Goal: Transaction & Acquisition: Purchase product/service

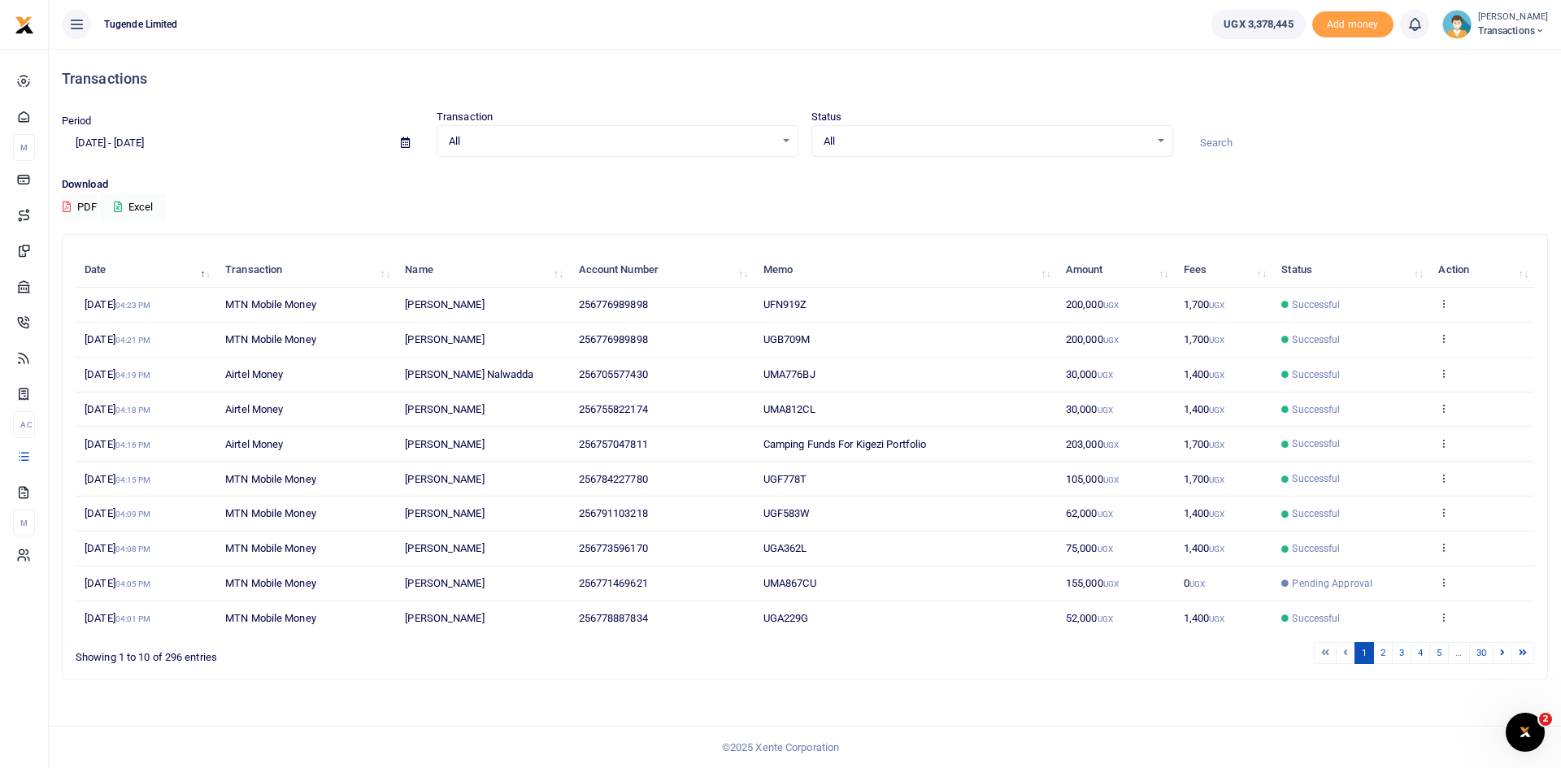
click at [1239, 137] on input at bounding box center [1367, 143] width 362 height 28
paste input "UGA229G"
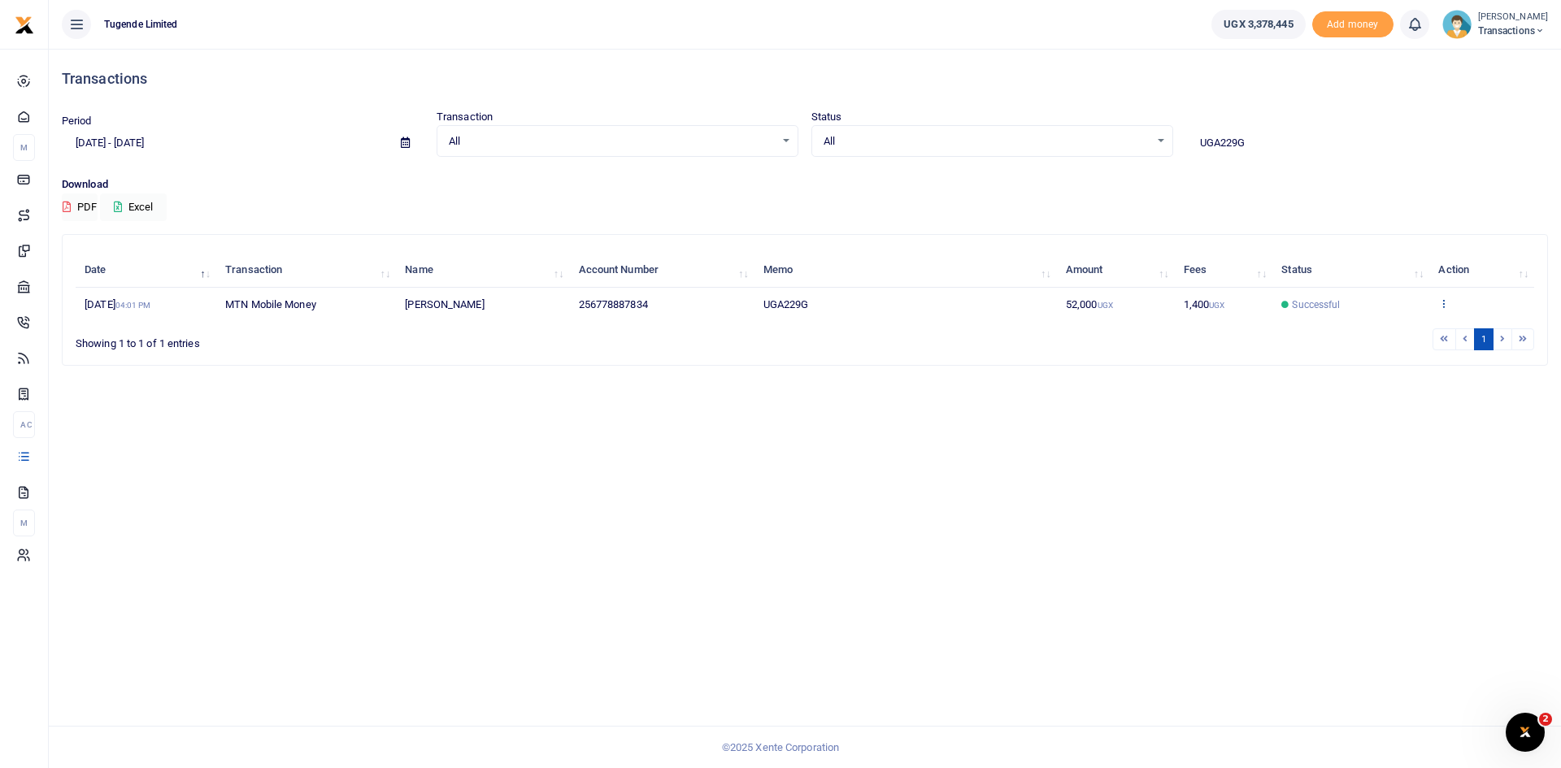
click at [1443, 302] on icon at bounding box center [1443, 303] width 11 height 11
click at [1446, 334] on link "View details" at bounding box center [1469, 331] width 128 height 23
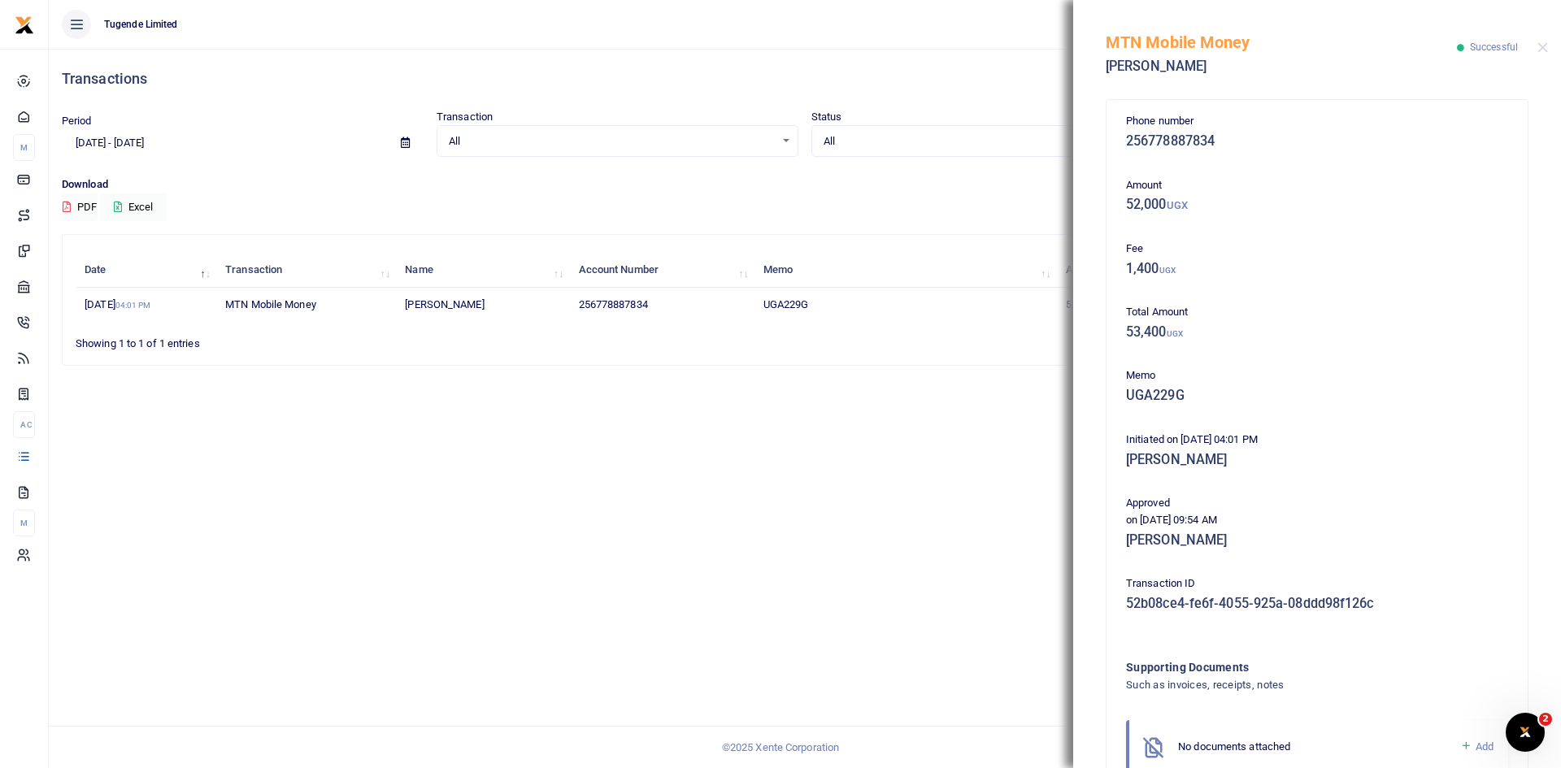
scroll to position [96, 0]
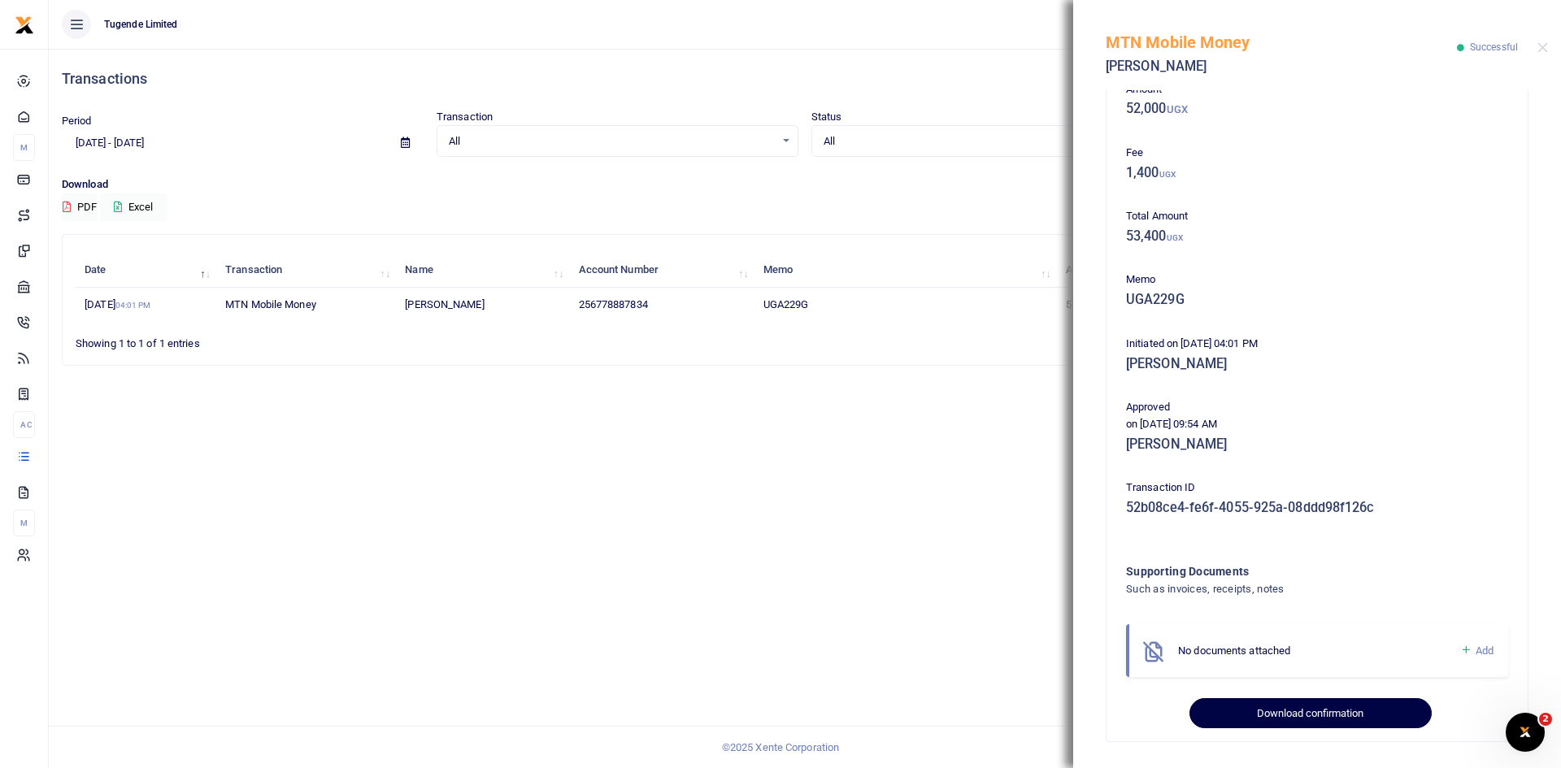
click at [1281, 710] on button "Download confirmation" at bounding box center [1309, 713] width 241 height 31
click at [1543, 44] on button "Close" at bounding box center [1542, 47] width 11 height 11
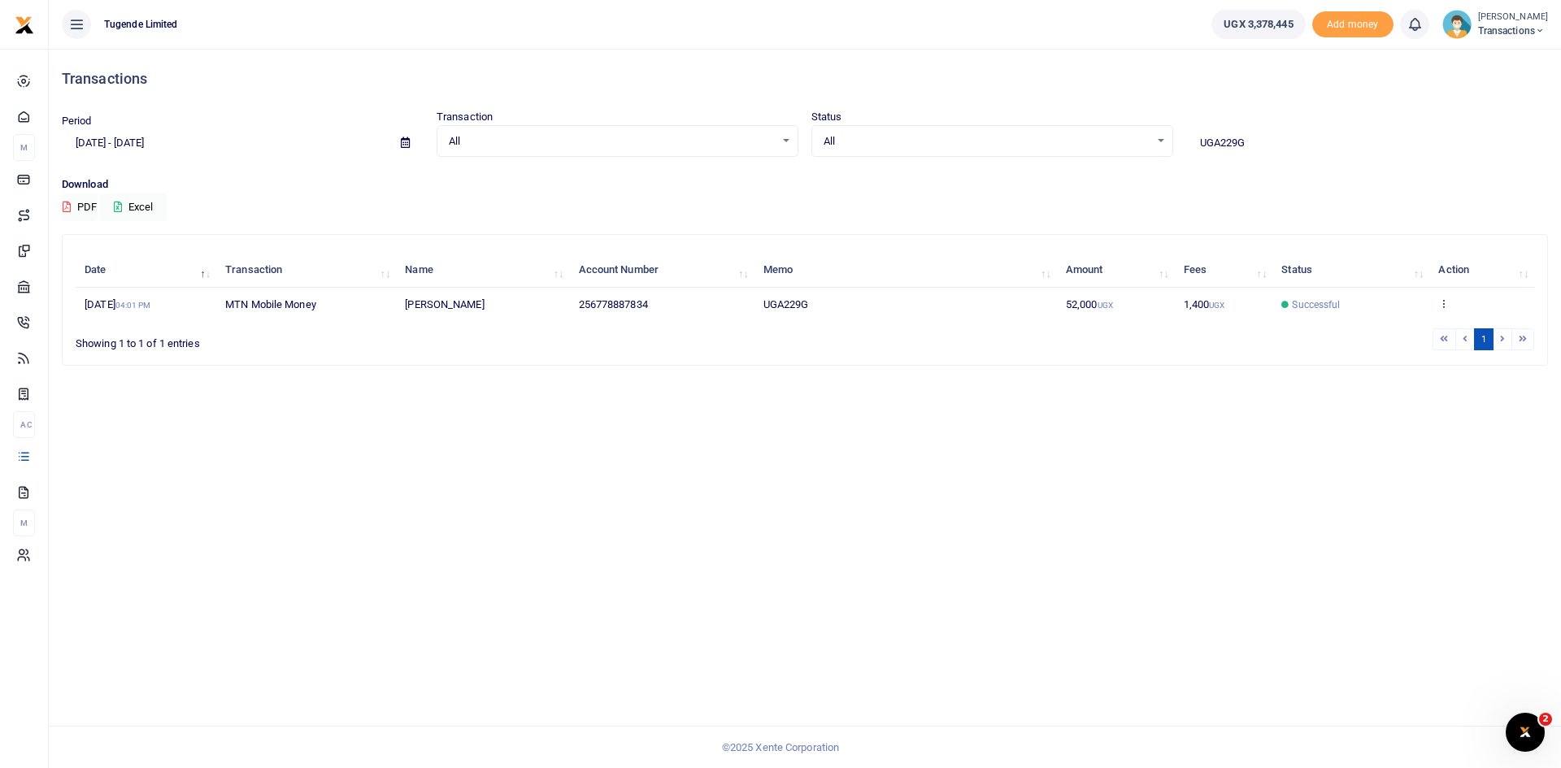
click at [1267, 138] on input "UGA229G" at bounding box center [1367, 143] width 362 height 28
paste input "F778T"
type input "UGF778T"
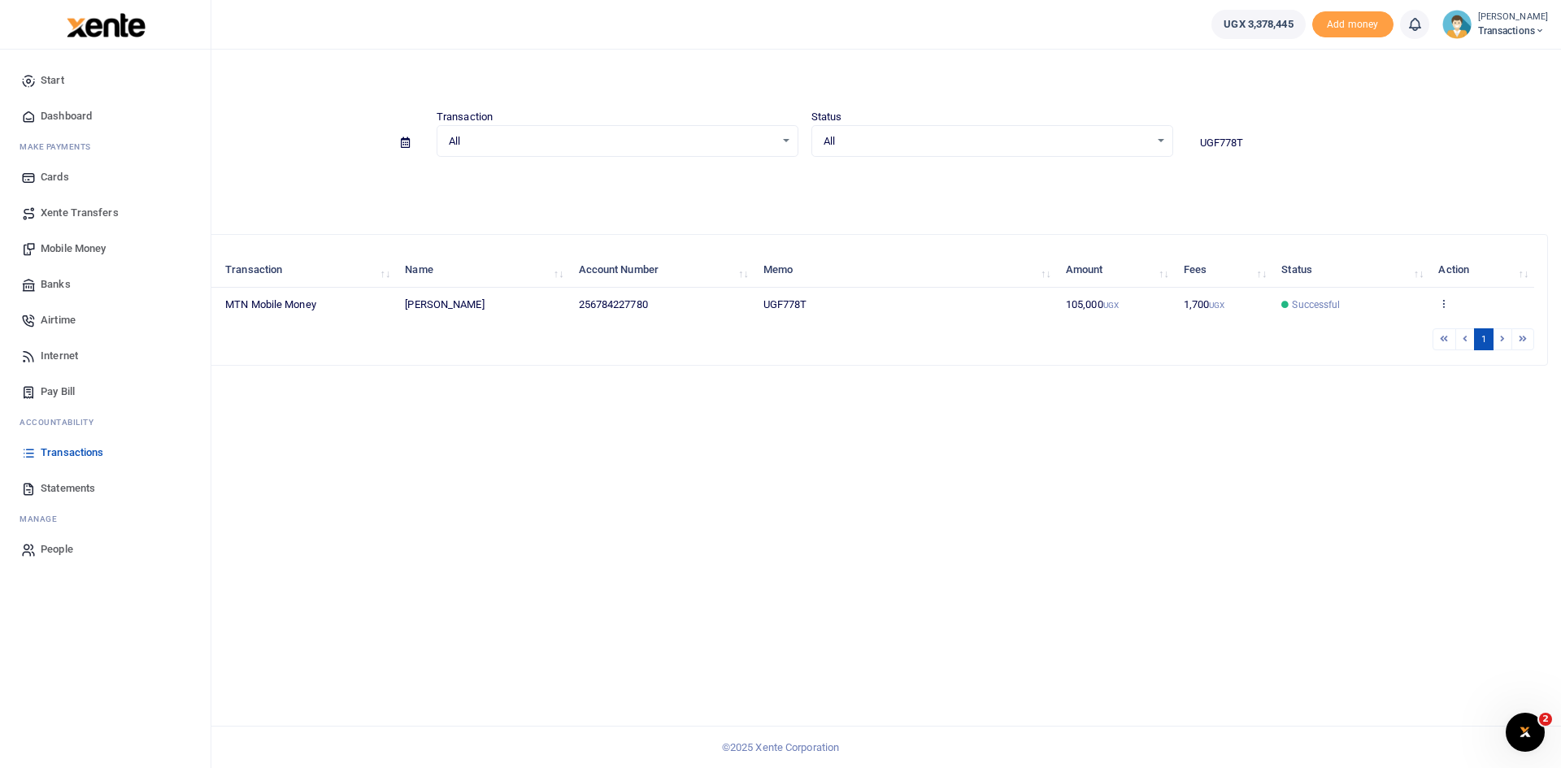
click at [62, 243] on span "Mobile Money" at bounding box center [73, 249] width 65 height 16
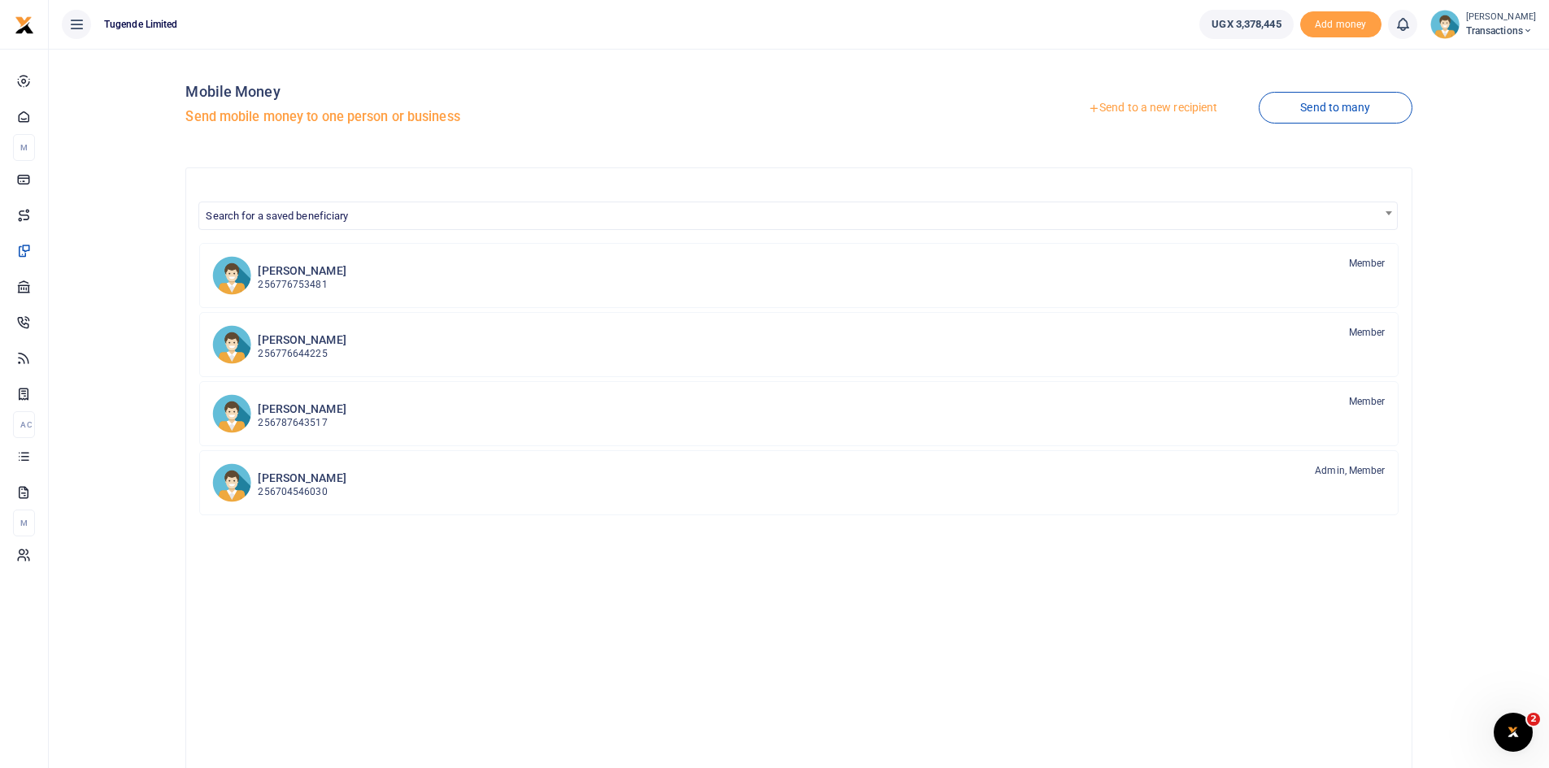
click at [1165, 111] on link "Send to a new recipient" at bounding box center [1152, 108] width 212 height 29
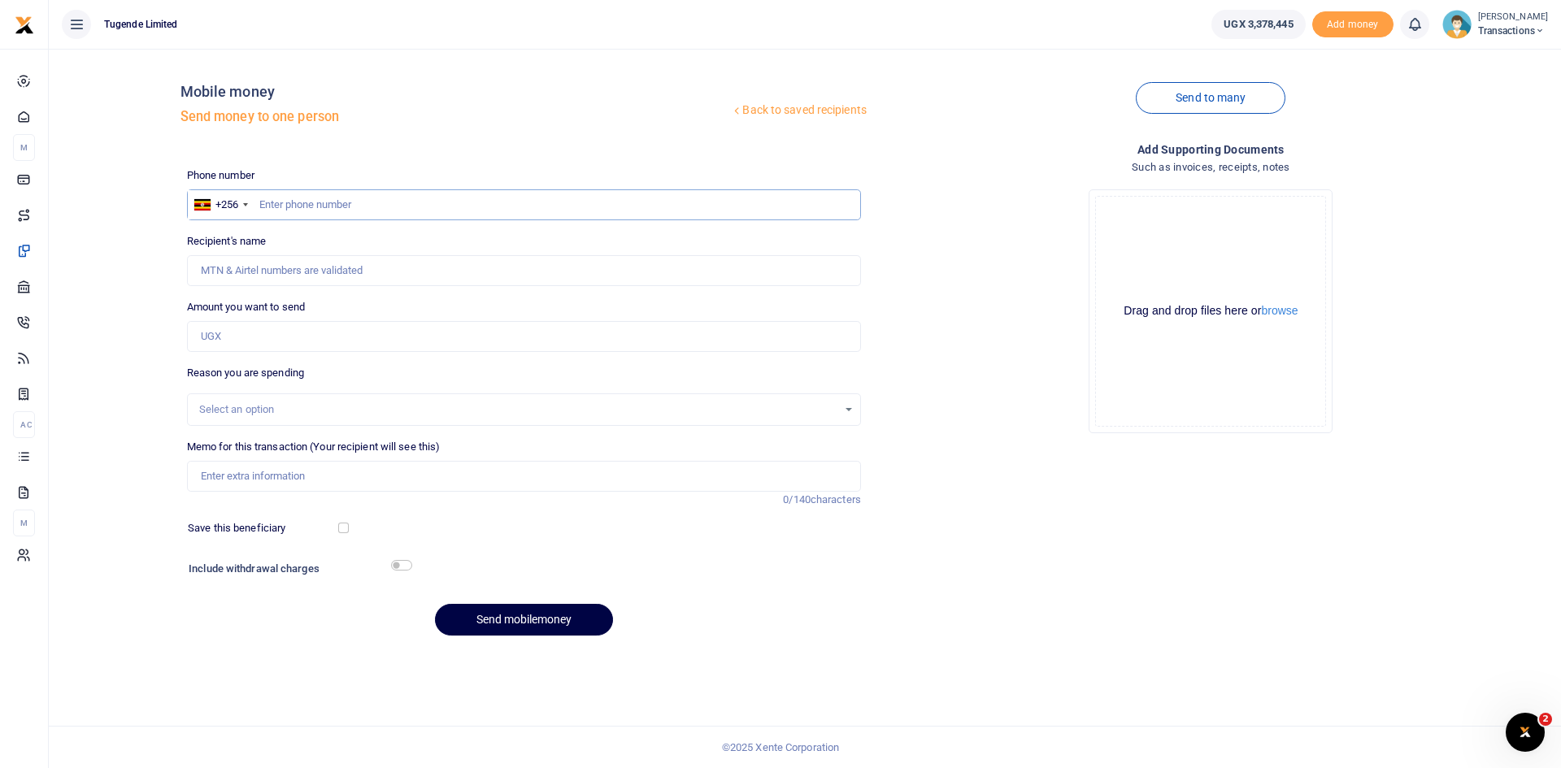
click at [443, 198] on input "text" at bounding box center [524, 204] width 674 height 31
paste input "773 596170"
click at [280, 204] on input "773 596170" at bounding box center [524, 204] width 674 height 31
type input "773596170"
type input "Brian Muhindo"
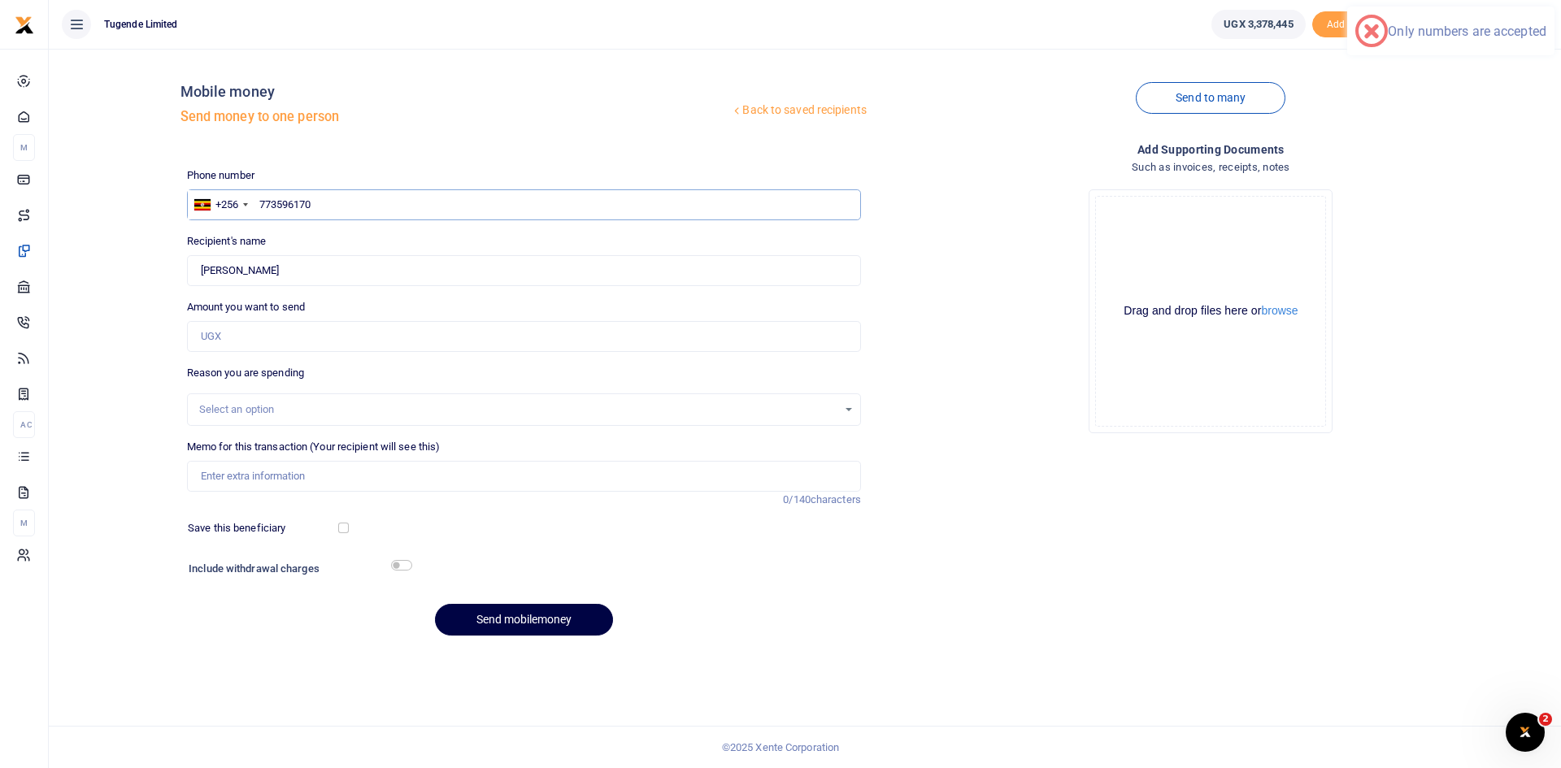
type input "773596170"
click at [396, 337] on input "Amount you want to send" at bounding box center [524, 336] width 674 height 31
paste input "62,000"
type input "62,000"
click at [485, 475] on input "Memo for this transaction (Your recipient will see this)" at bounding box center [524, 476] width 674 height 31
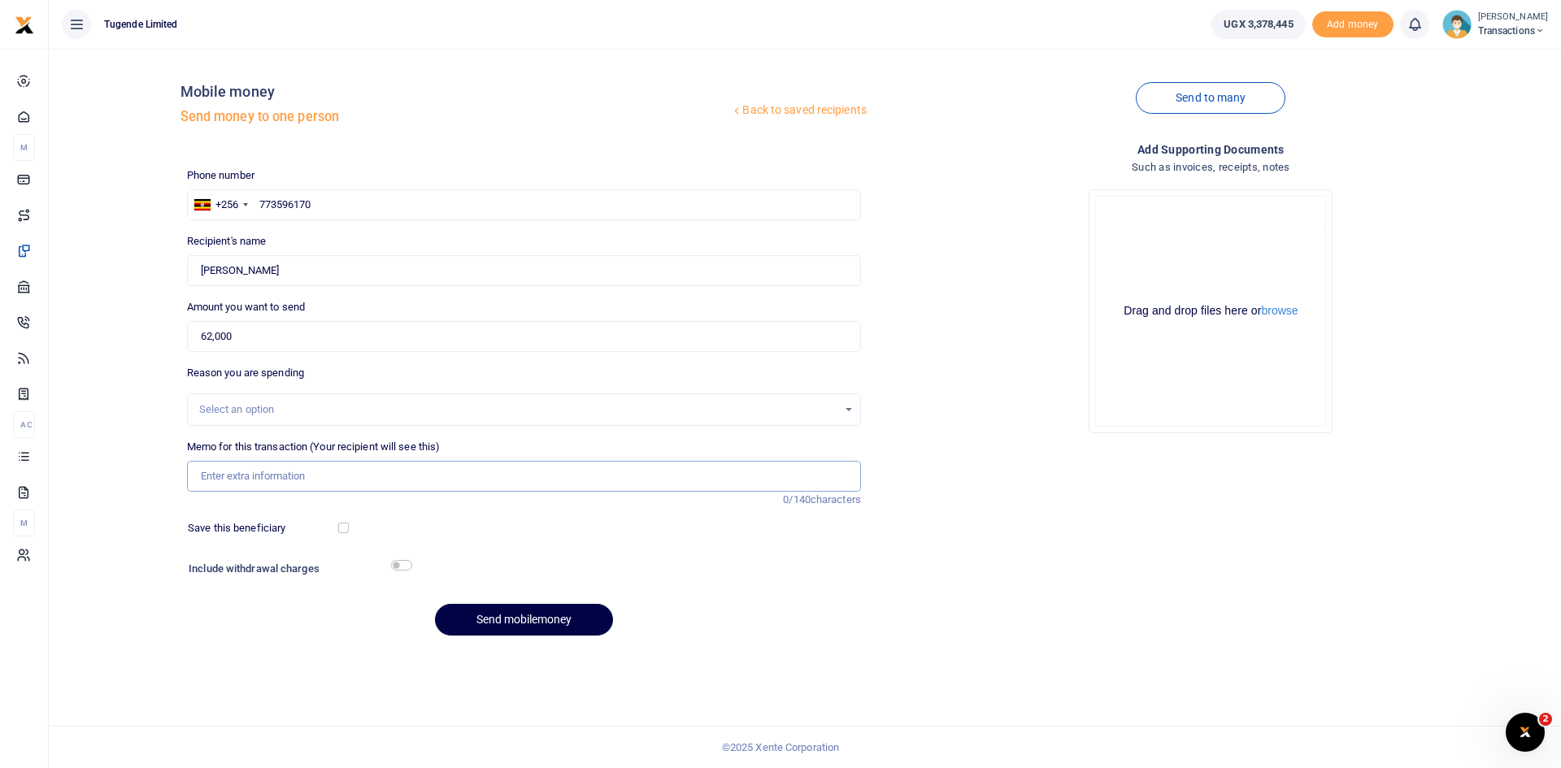
paste input "UGD849U"
type input "UGD849U"
click at [532, 625] on button "Send mobilemoney" at bounding box center [524, 620] width 178 height 32
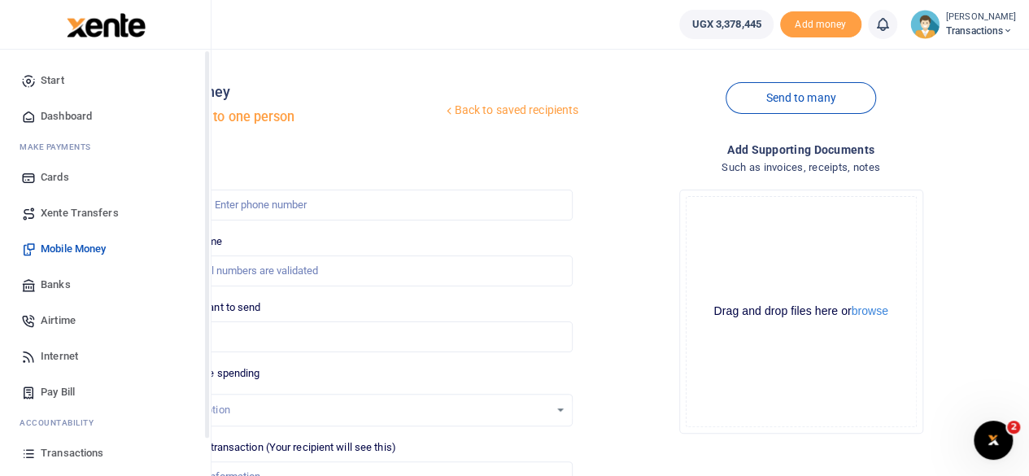
scroll to position [104, 0]
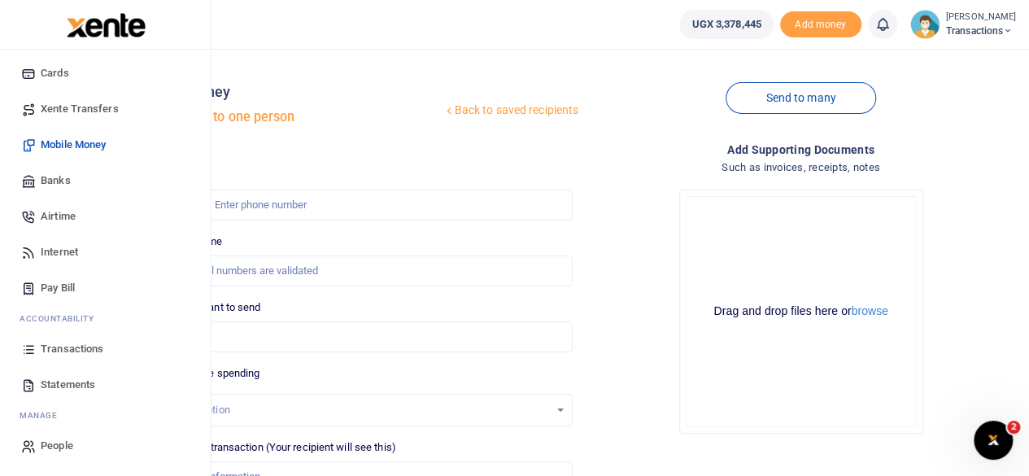
click at [62, 348] on span "Transactions" at bounding box center [72, 349] width 63 height 16
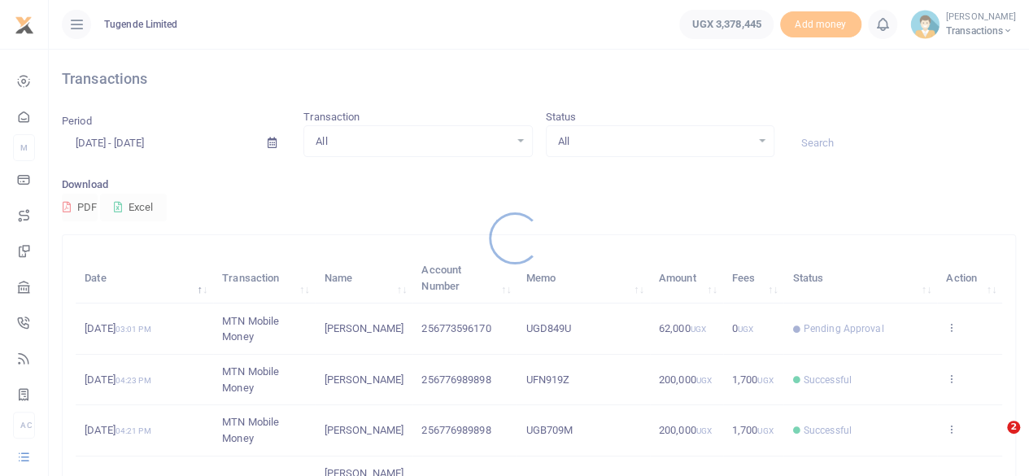
click at [824, 142] on div at bounding box center [514, 238] width 1029 height 476
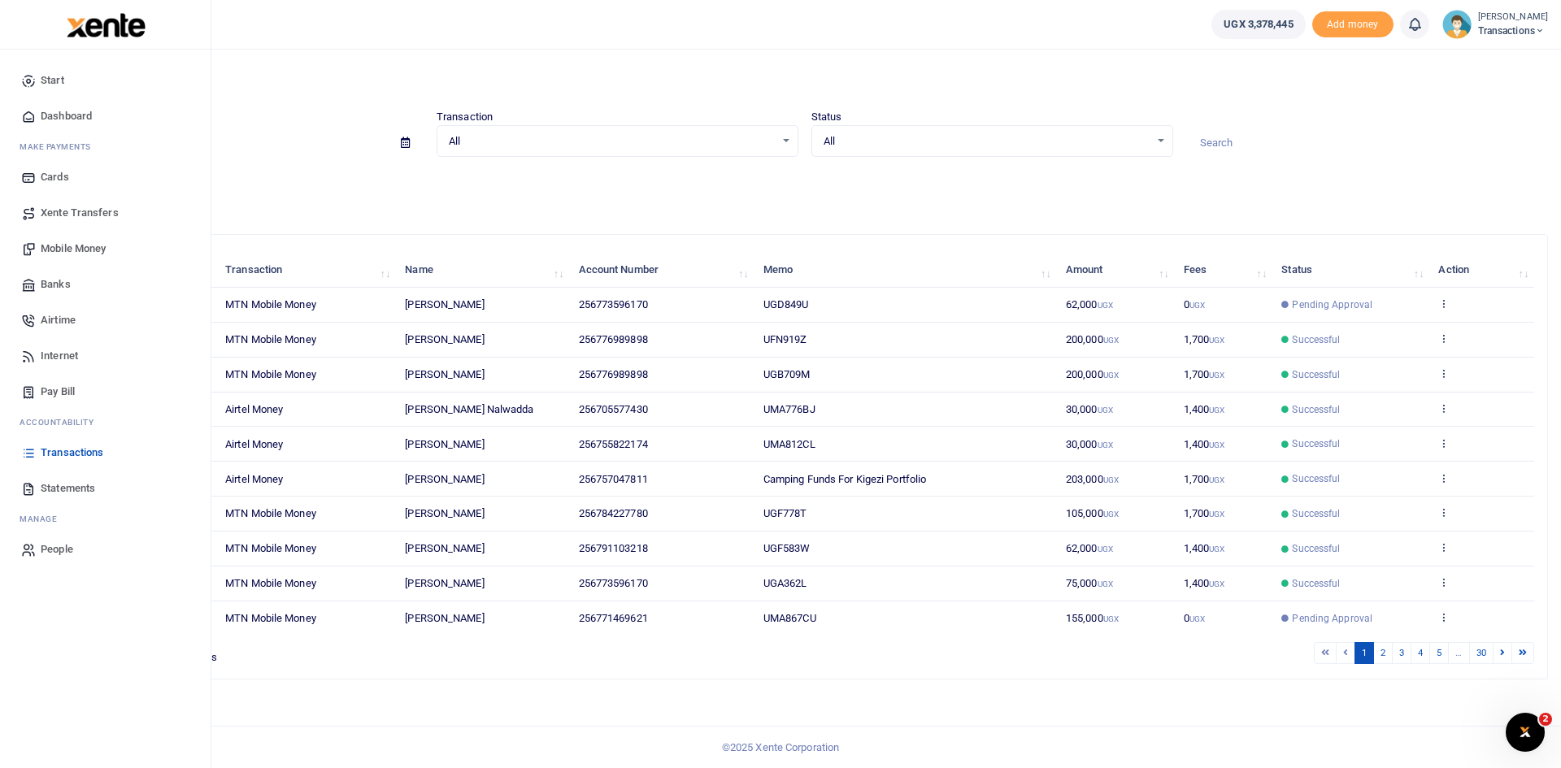
click at [54, 242] on span "Mobile Money" at bounding box center [73, 249] width 65 height 16
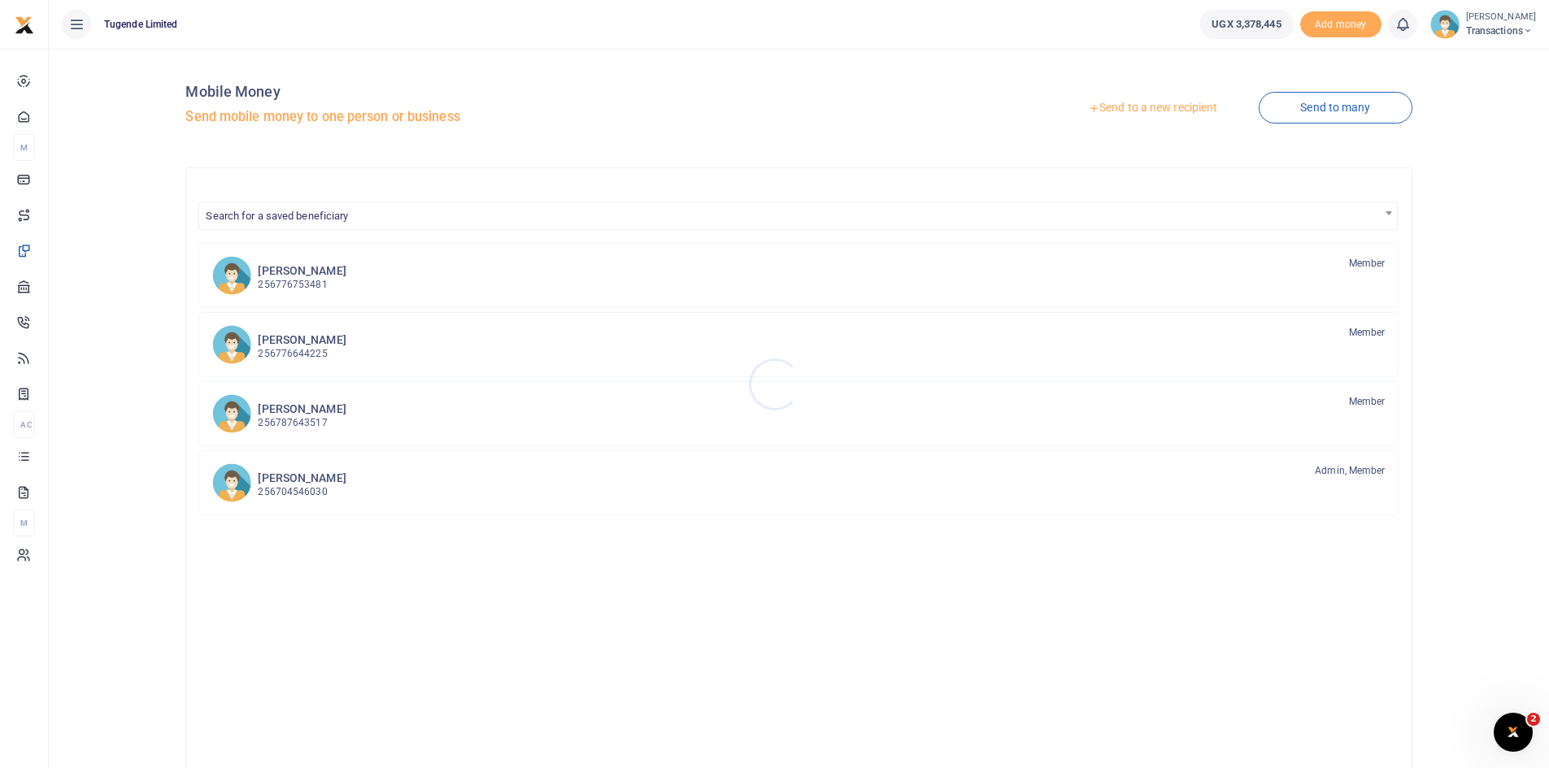
click at [1150, 108] on div at bounding box center [774, 384] width 1549 height 768
click at [1150, 108] on link "Send to a new recipient" at bounding box center [1152, 108] width 212 height 29
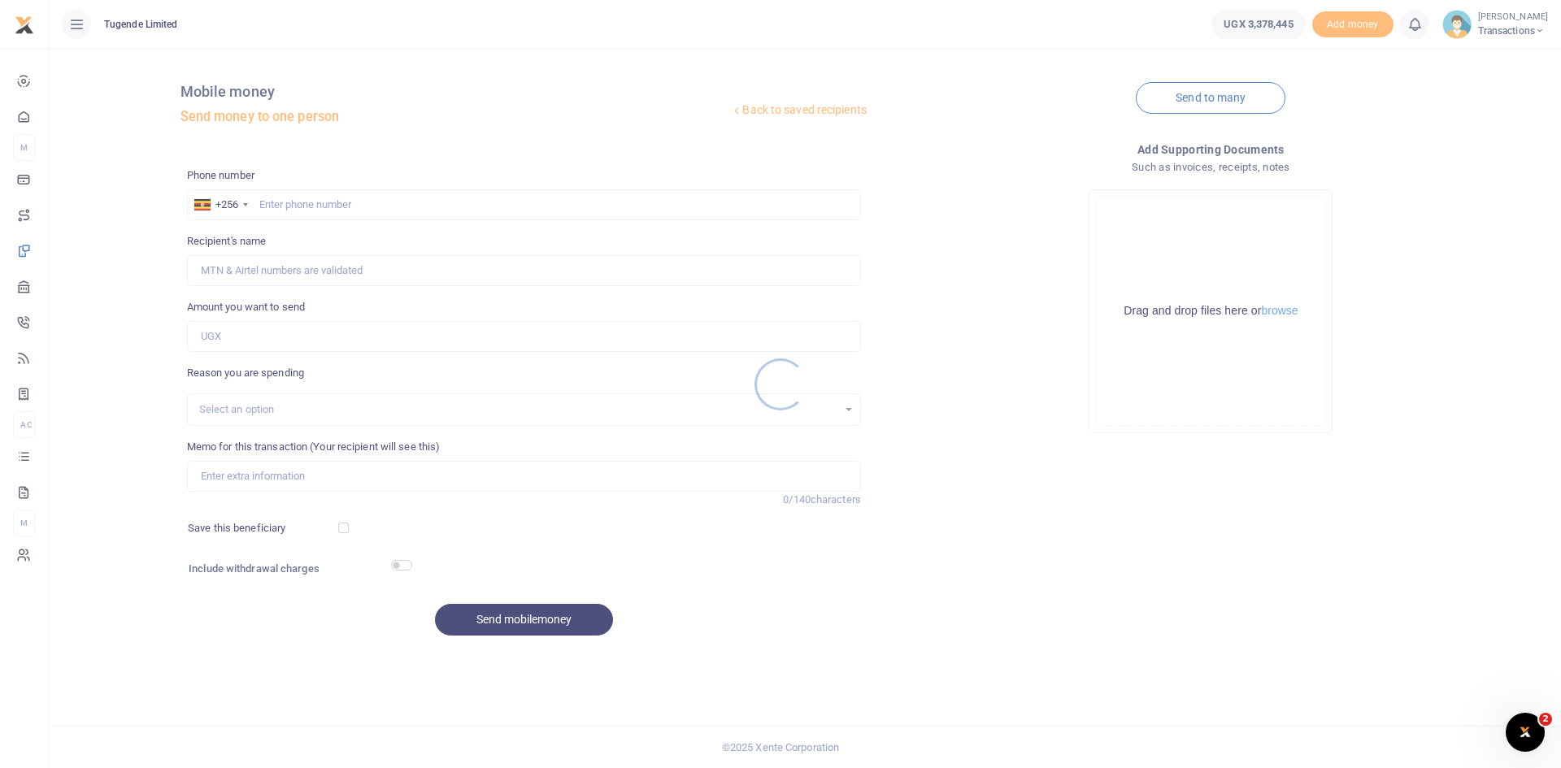
click at [396, 205] on div at bounding box center [780, 384] width 1561 height 768
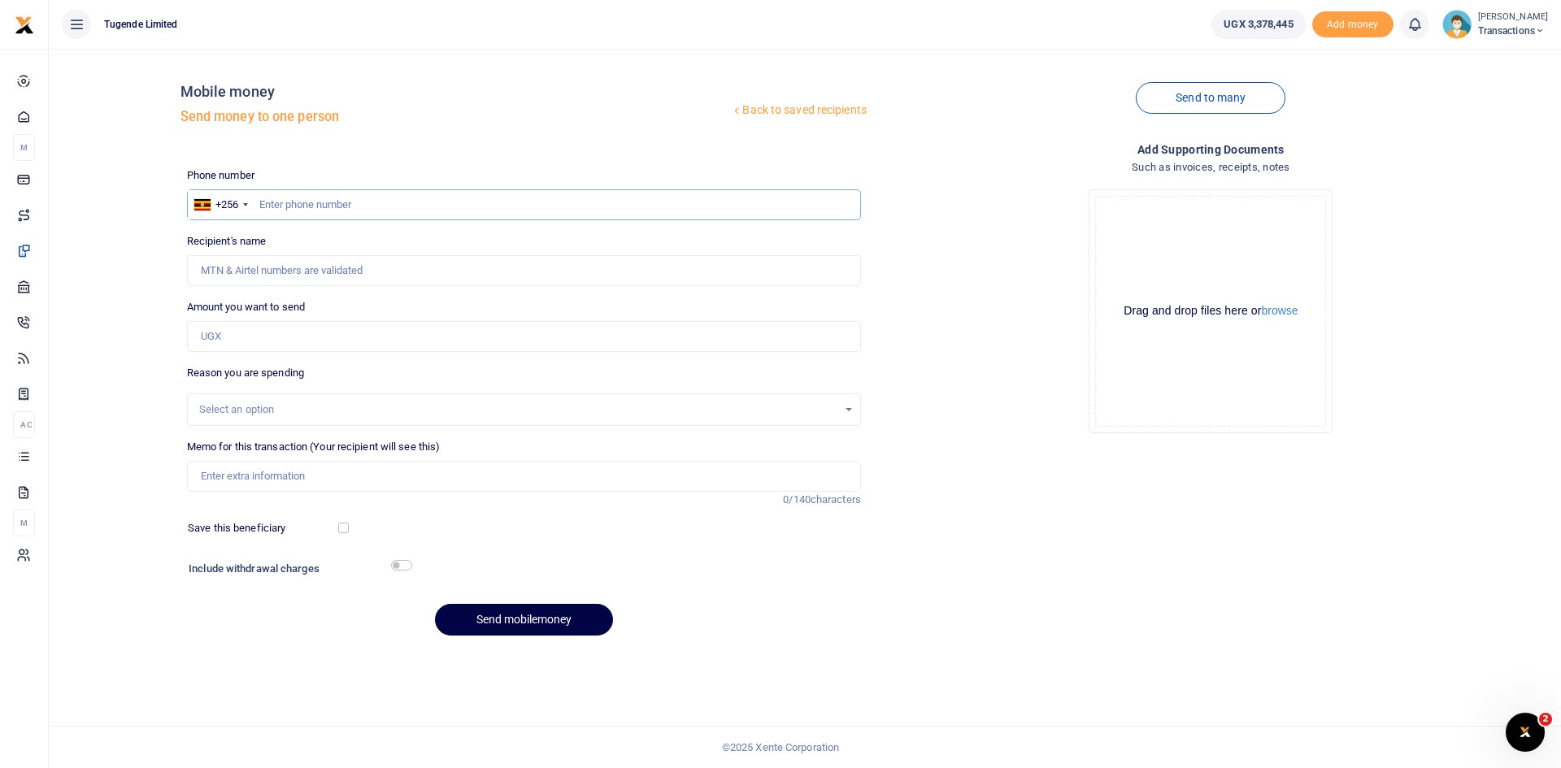
click at [396, 205] on input "text" at bounding box center [524, 204] width 674 height 31
paste input "786965962"
type input "786965962"
type input "Shafiki Tambuube"
type input "786965962"
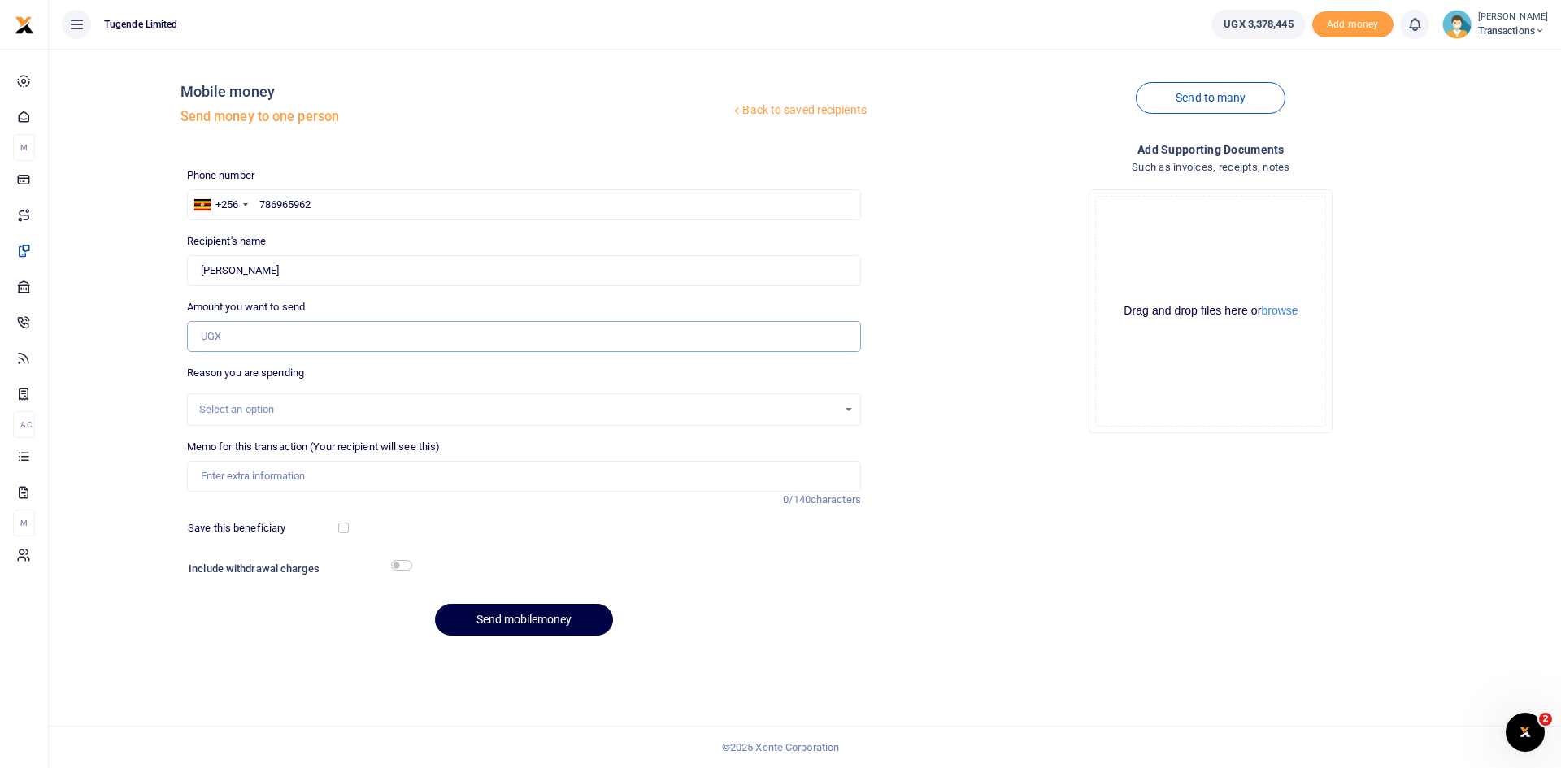
click at [427, 326] on input "Amount you want to send" at bounding box center [524, 336] width 674 height 31
paste input "52,000"
type input "52,000"
click at [369, 463] on input "Memo for this transaction (Your recipient will see this)" at bounding box center [524, 476] width 674 height 31
paste input "UMA047AK"
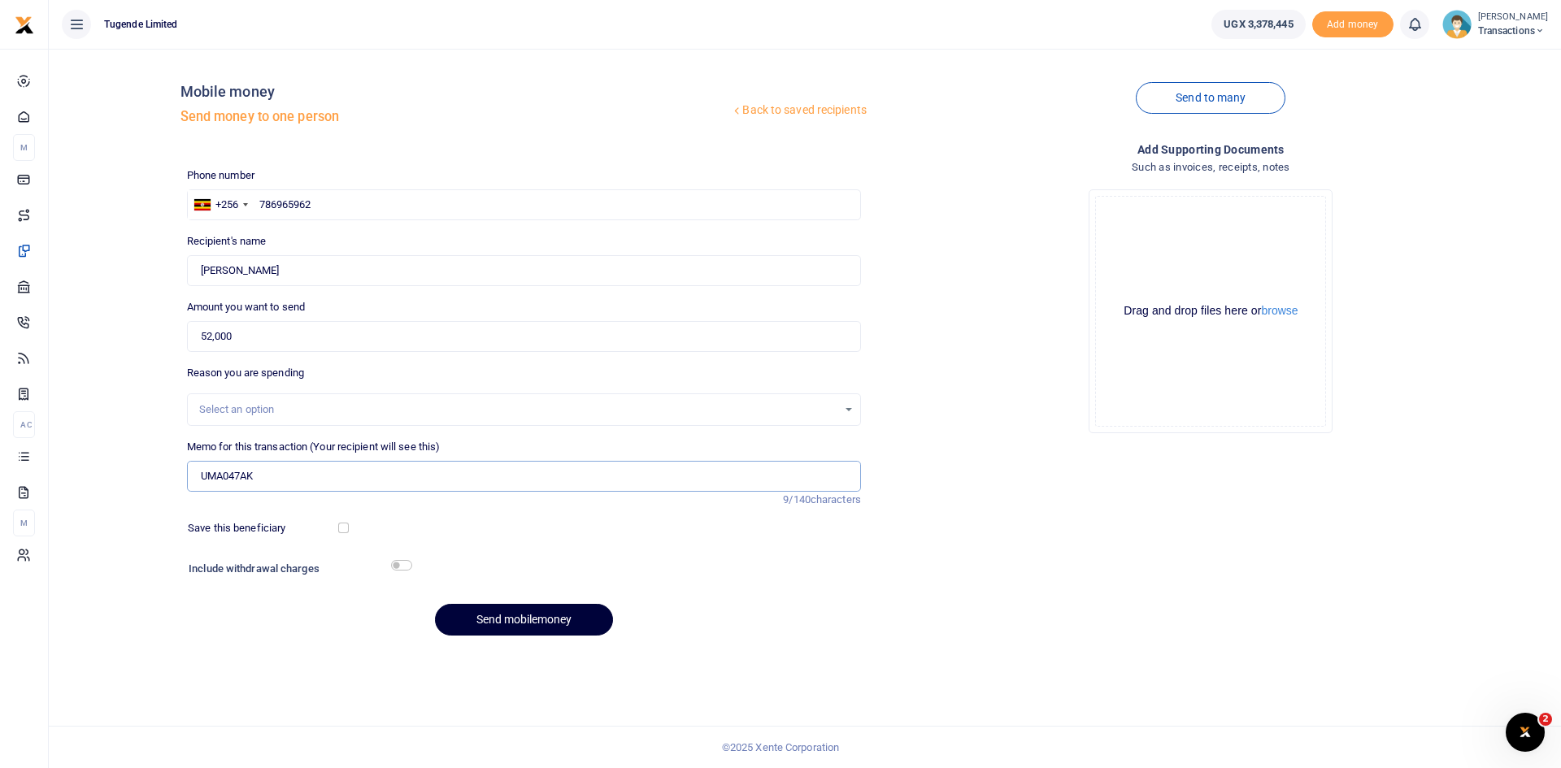
type input "UMA047AK"
click at [542, 626] on button "Send mobilemoney" at bounding box center [524, 620] width 178 height 32
click at [445, 193] on input "text" at bounding box center [524, 204] width 674 height 31
paste input "789846346"
type input "789846346"
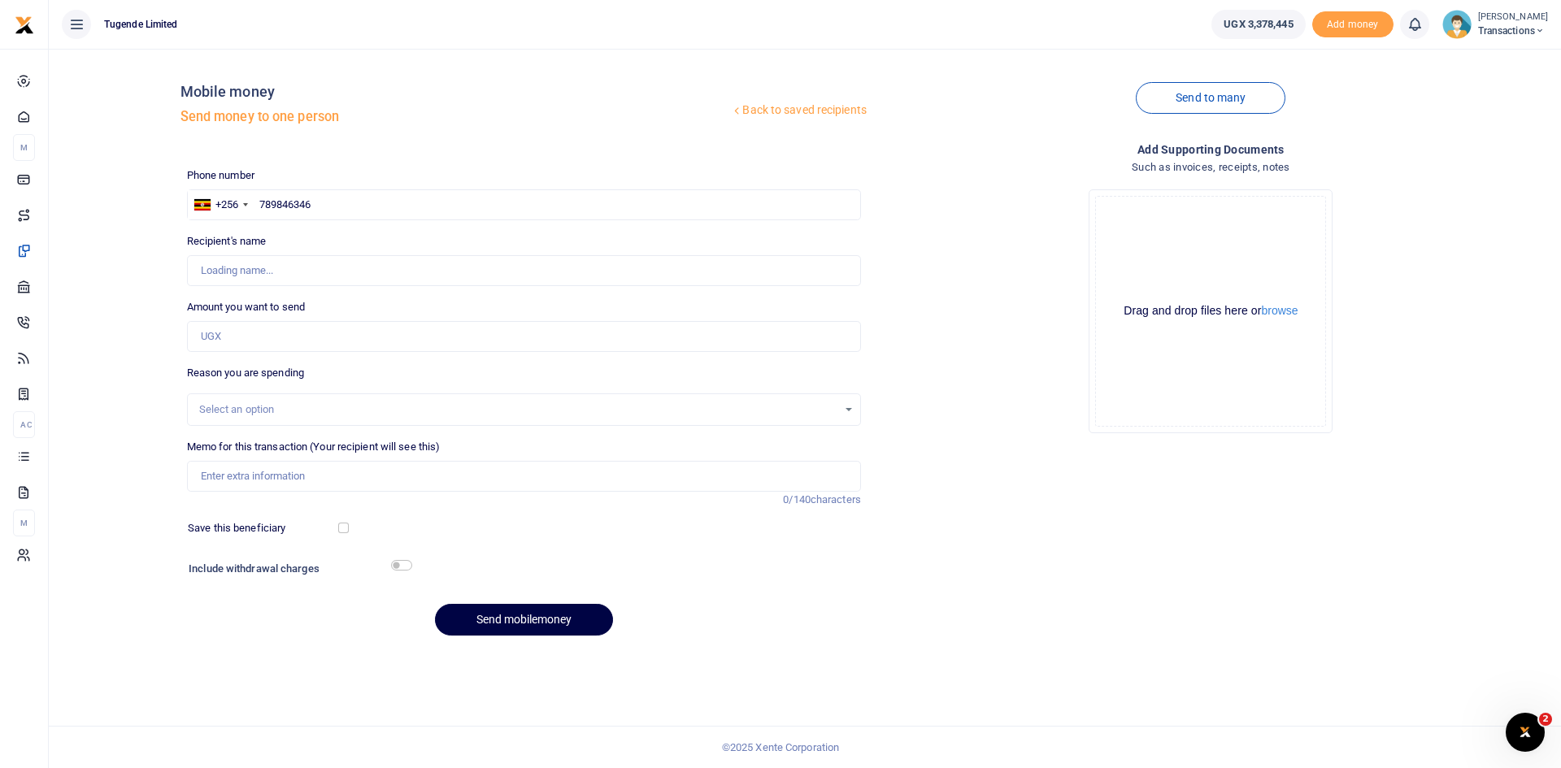
type input "Willingtone Bigabwamukama"
click at [317, 341] on input "Amount you want to send" at bounding box center [524, 336] width 674 height 31
paste input "60000"
type input "60,000"
click at [364, 483] on input "Memo for this transaction (Your recipient will see this)" at bounding box center [524, 476] width 674 height 31
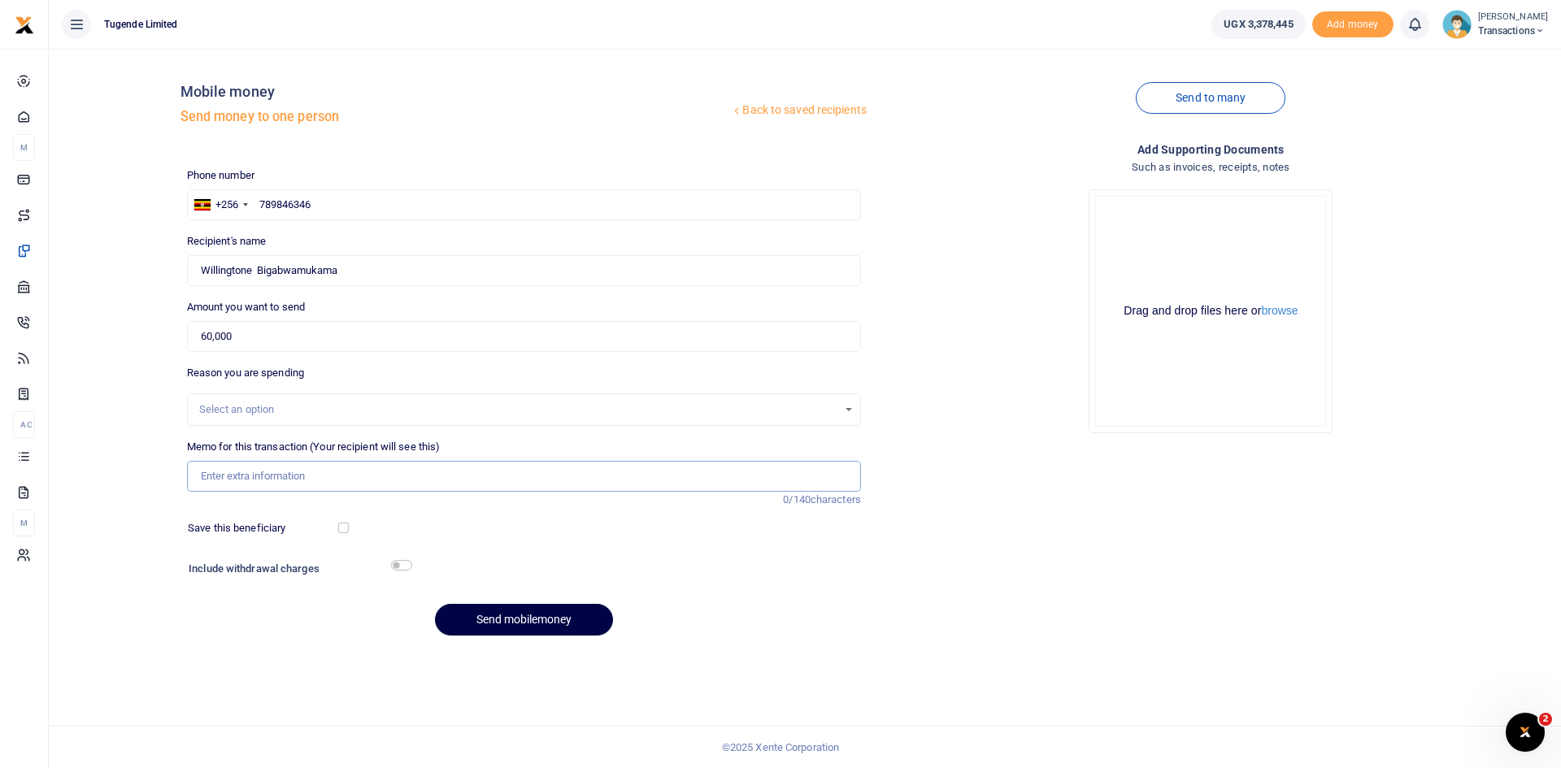
paste input "UMA704DB"
type input "UMA704DB"
click at [501, 624] on button "Send mobilemoney" at bounding box center [524, 620] width 178 height 32
click at [427, 207] on input "text" at bounding box center [524, 204] width 674 height 31
paste input "780755111"
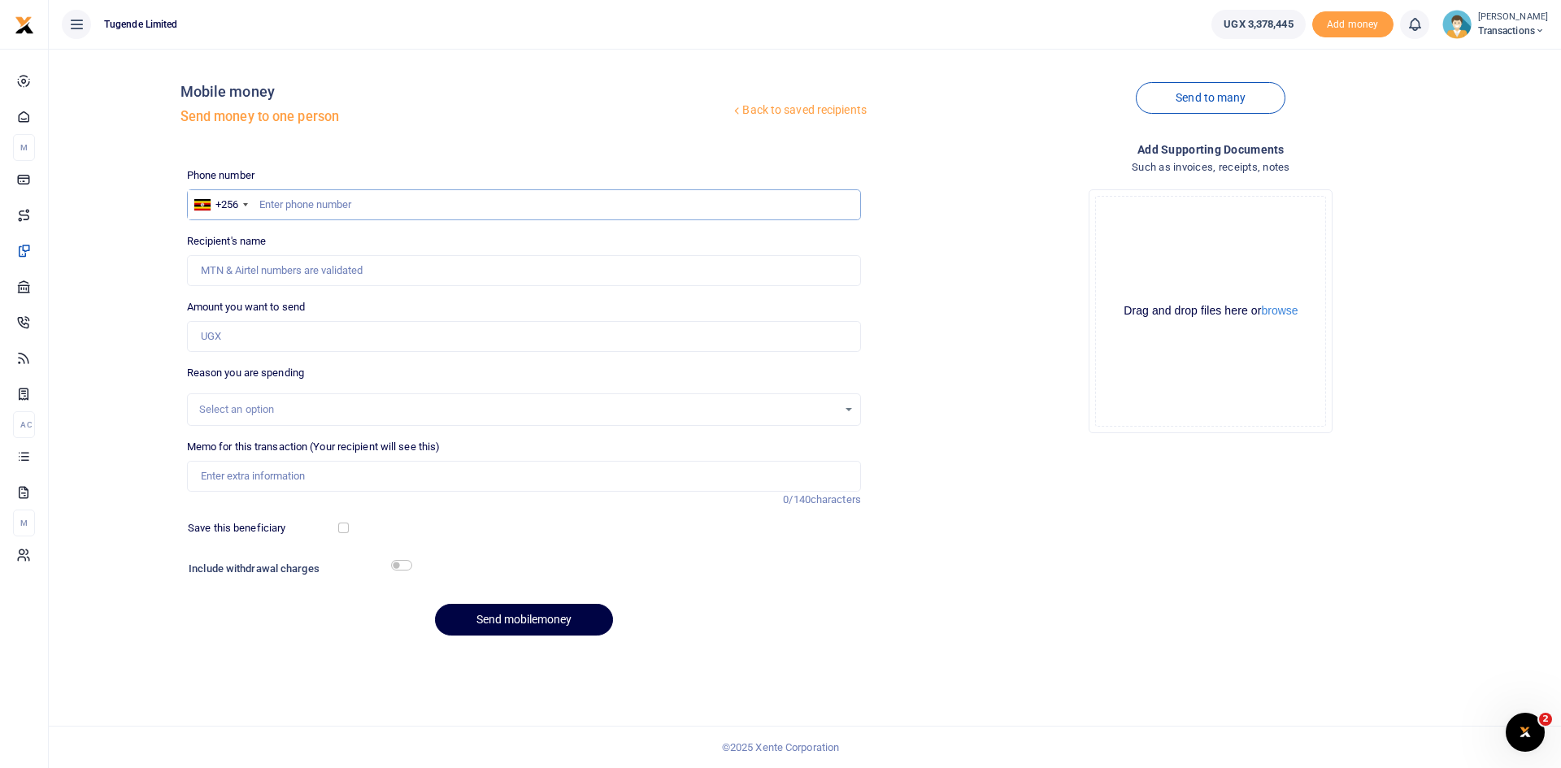
type input "780755111"
type input "[PERSON_NAME]"
type input "780755111"
click at [357, 330] on input "Amount you want to send" at bounding box center [524, 336] width 674 height 31
paste input "52,000"
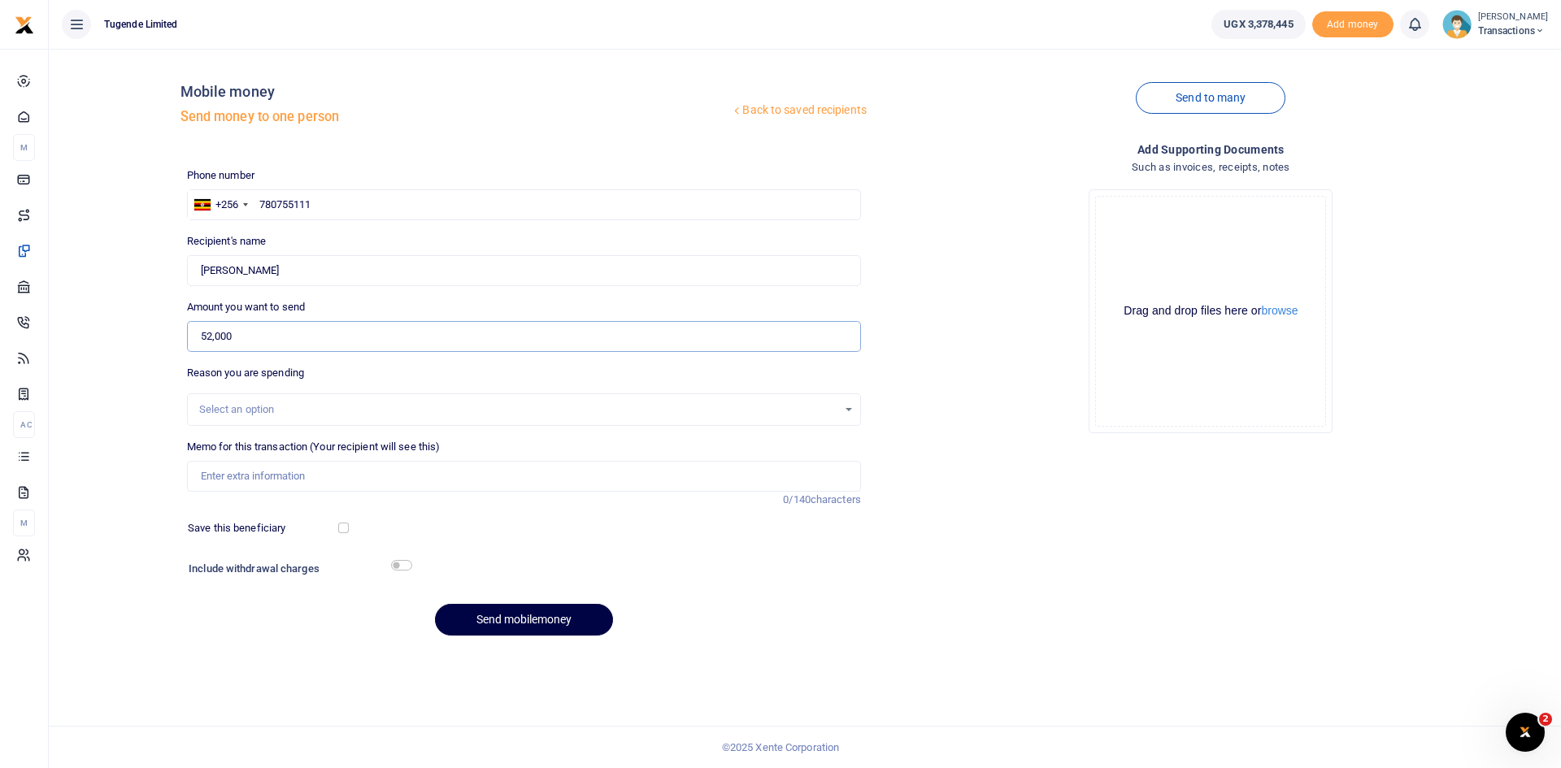
type input "52,000"
click at [397, 479] on input "Memo for this transaction (Your recipient will see this)" at bounding box center [524, 476] width 674 height 31
paste input "UGD034Y"
type input "UGD034Y"
click at [517, 611] on button "Send mobilemoney" at bounding box center [524, 620] width 178 height 32
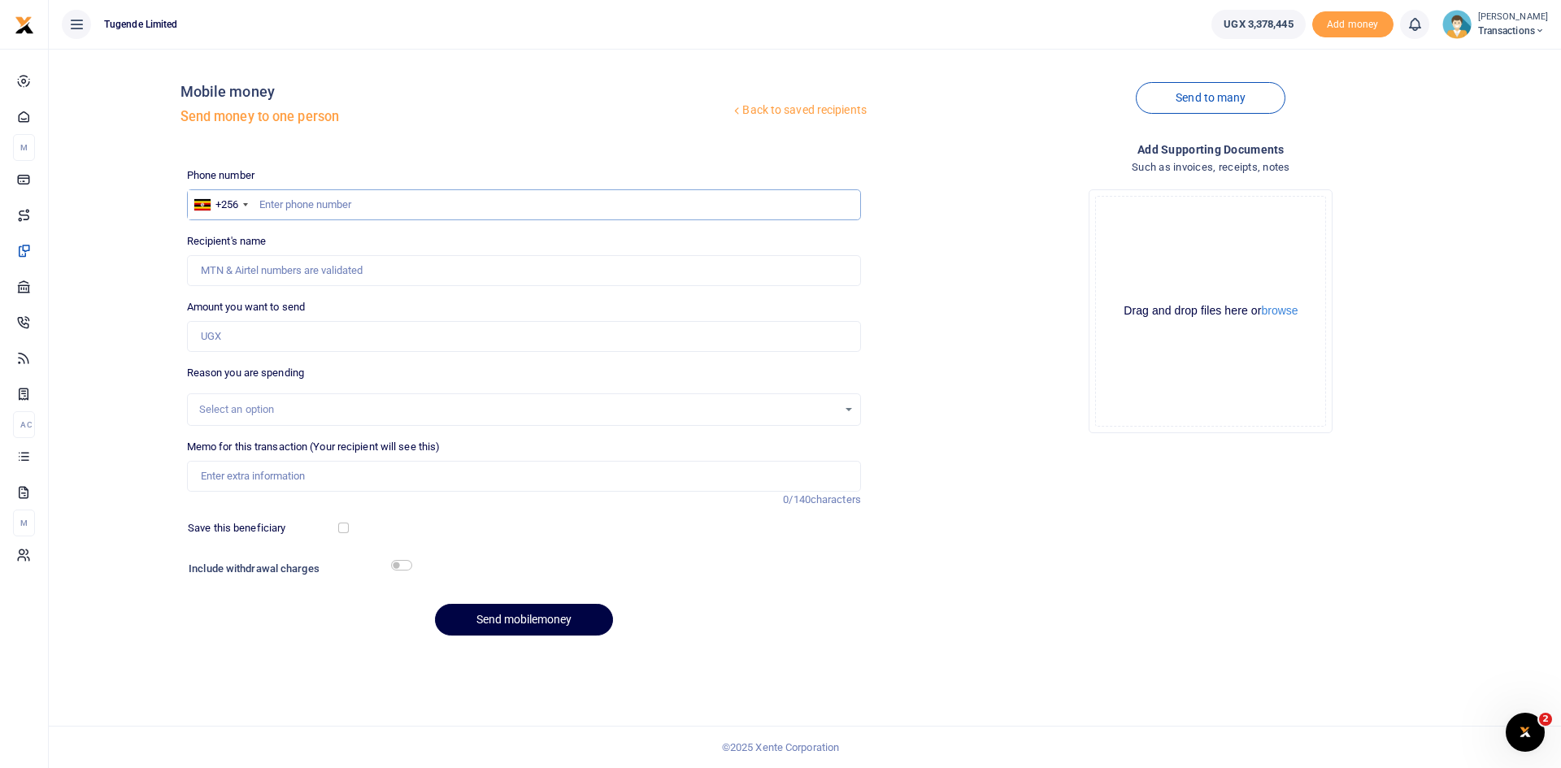
click at [467, 212] on input "text" at bounding box center [524, 204] width 674 height 31
paste input "753023543"
type input "753023543"
click at [449, 267] on input "Recipient's name" at bounding box center [524, 270] width 674 height 31
type input "[PERSON_NAME]"
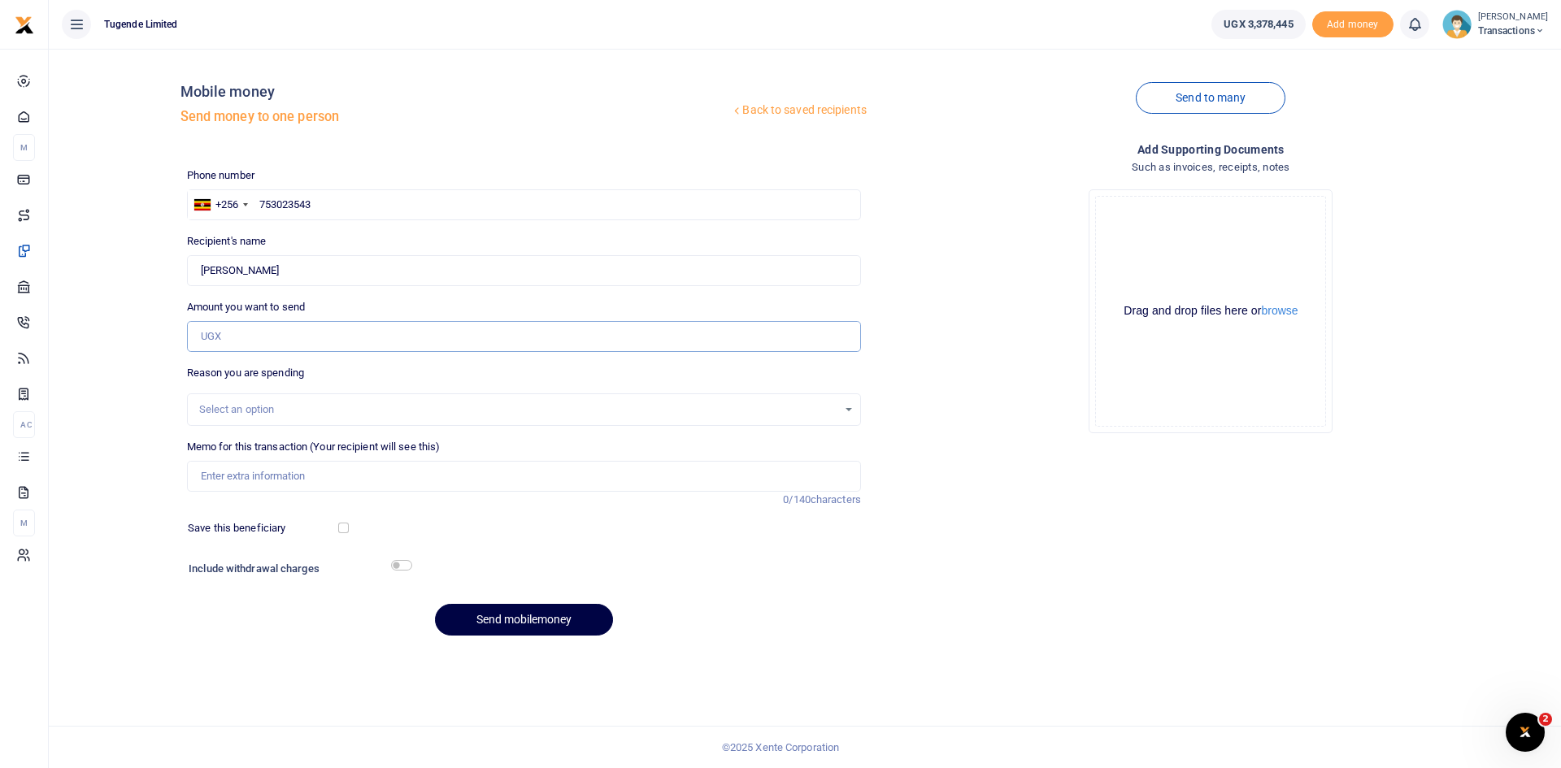
click at [420, 328] on input "Amount you want to send" at bounding box center [524, 336] width 674 height 31
paste input "72,000"
type input "72,000"
click at [455, 477] on input "Memo for this transaction (Your recipient will see this)" at bounding box center [524, 476] width 674 height 31
paste input "UGA337L"
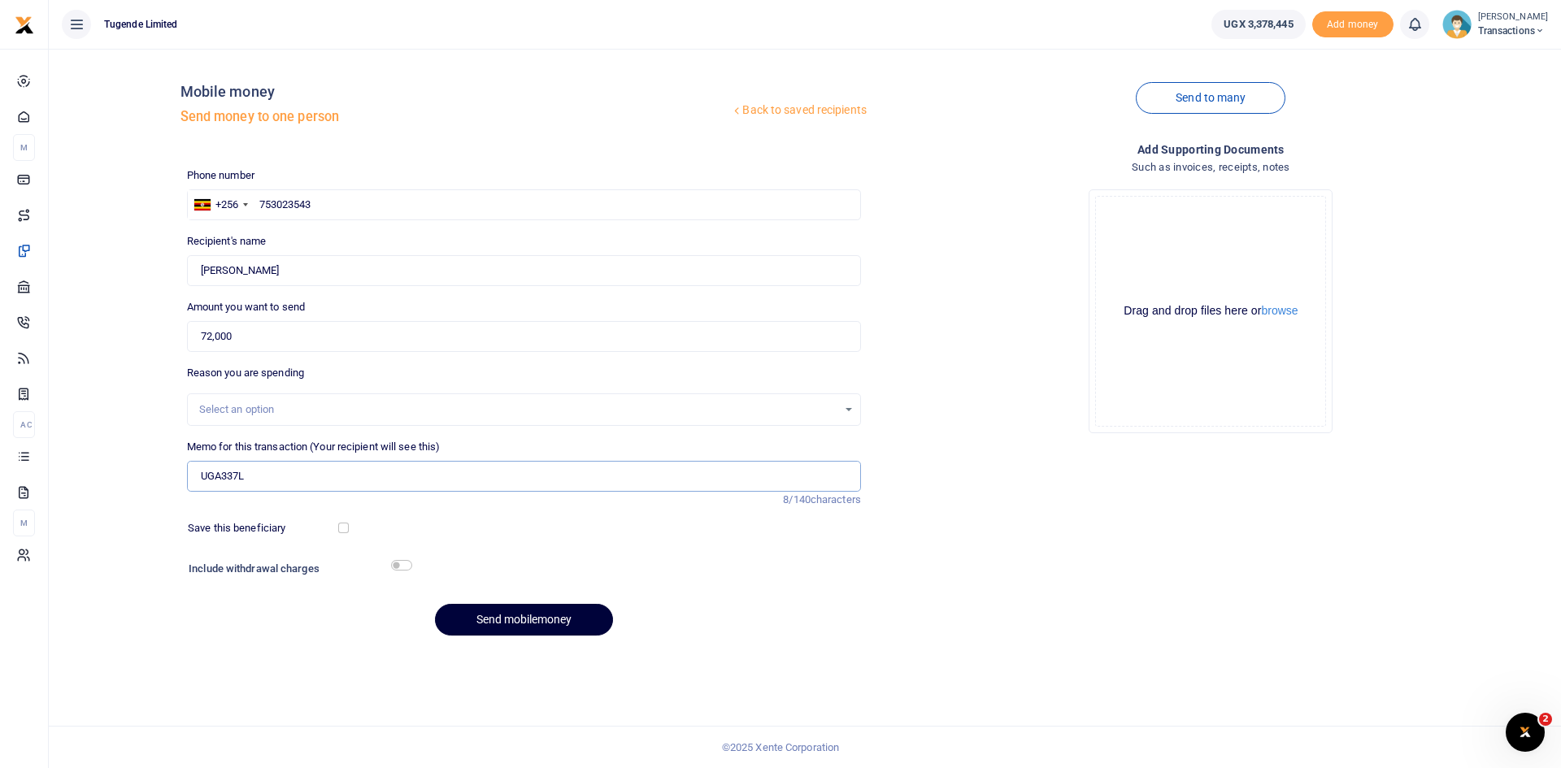
type input "UGA337L"
click at [514, 620] on button "Send mobilemoney" at bounding box center [524, 620] width 178 height 32
click at [433, 216] on input "text" at bounding box center [524, 204] width 674 height 31
paste input "766663429"
type input "766663429"
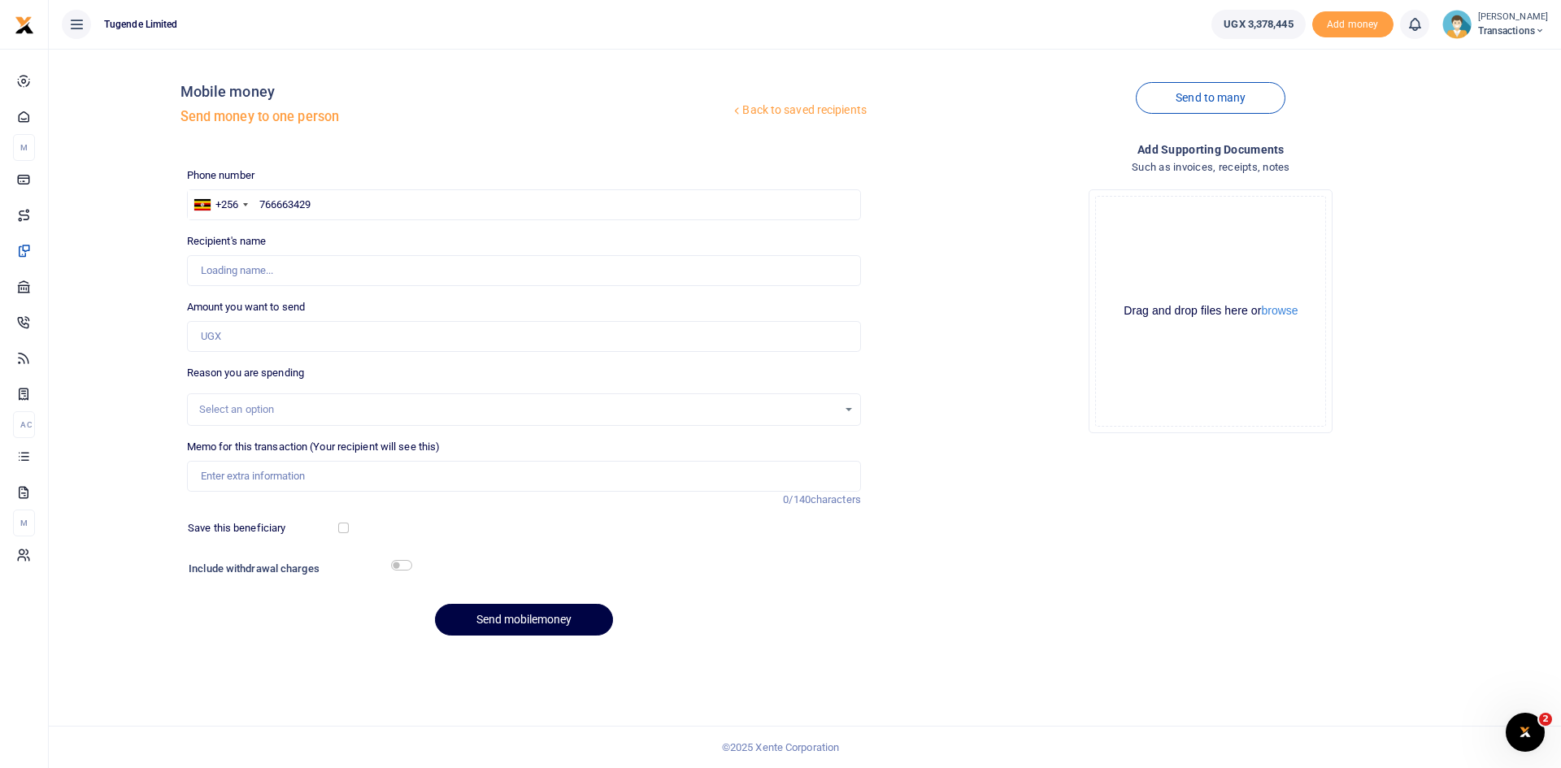
type input "Joel Ssenyojjo"
click at [388, 337] on input "Amount you want to send" at bounding box center [524, 336] width 674 height 31
paste input "92,000"
type input "92,000"
click at [364, 482] on input "Memo for this transaction (Your recipient will see this)" at bounding box center [524, 476] width 674 height 31
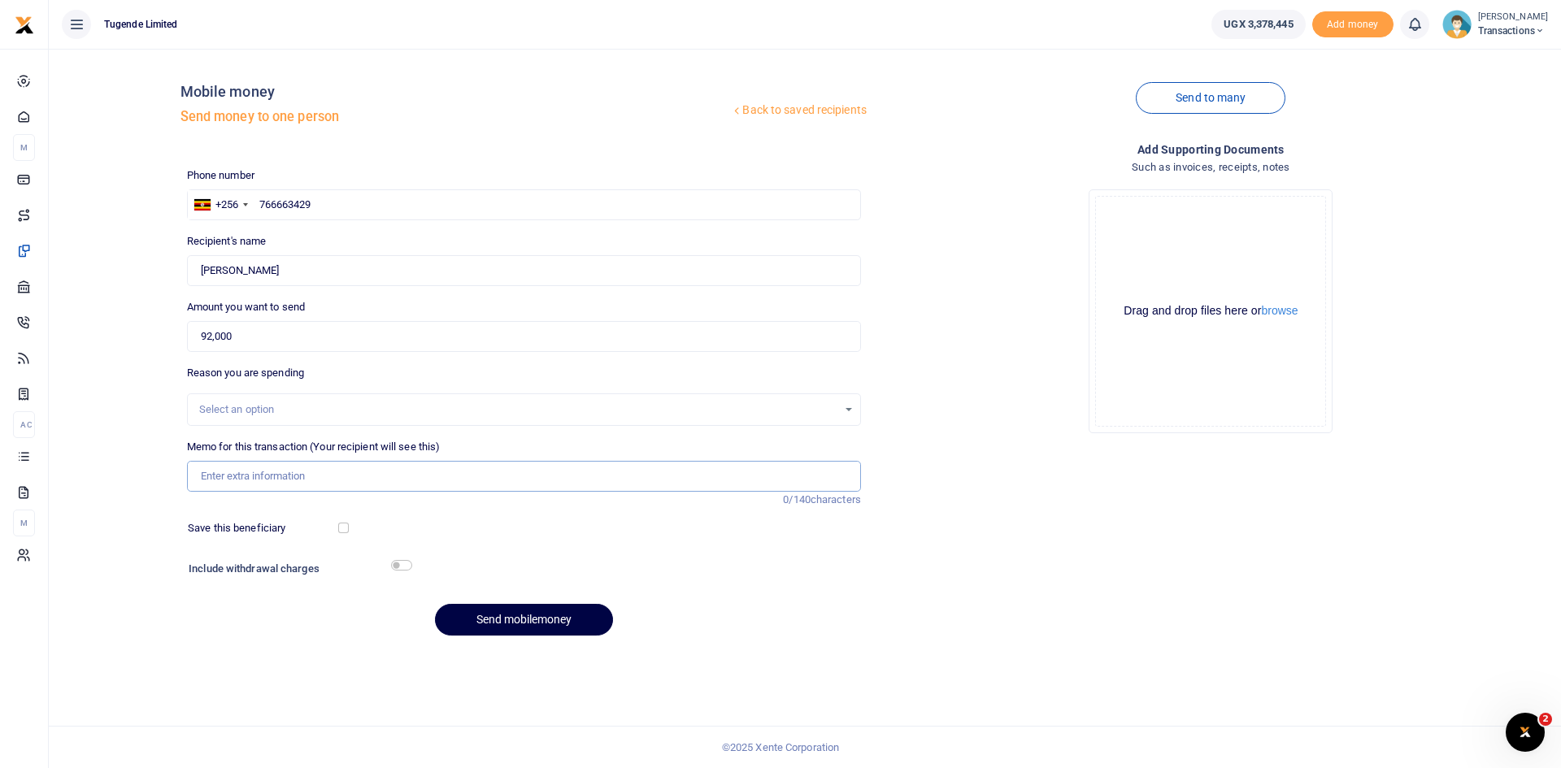
paste input "UFX408A"
type input "UFX408A"
click at [505, 622] on button "Send mobilemoney" at bounding box center [524, 620] width 178 height 32
click at [389, 202] on input "text" at bounding box center [524, 204] width 674 height 31
paste input "755019325"
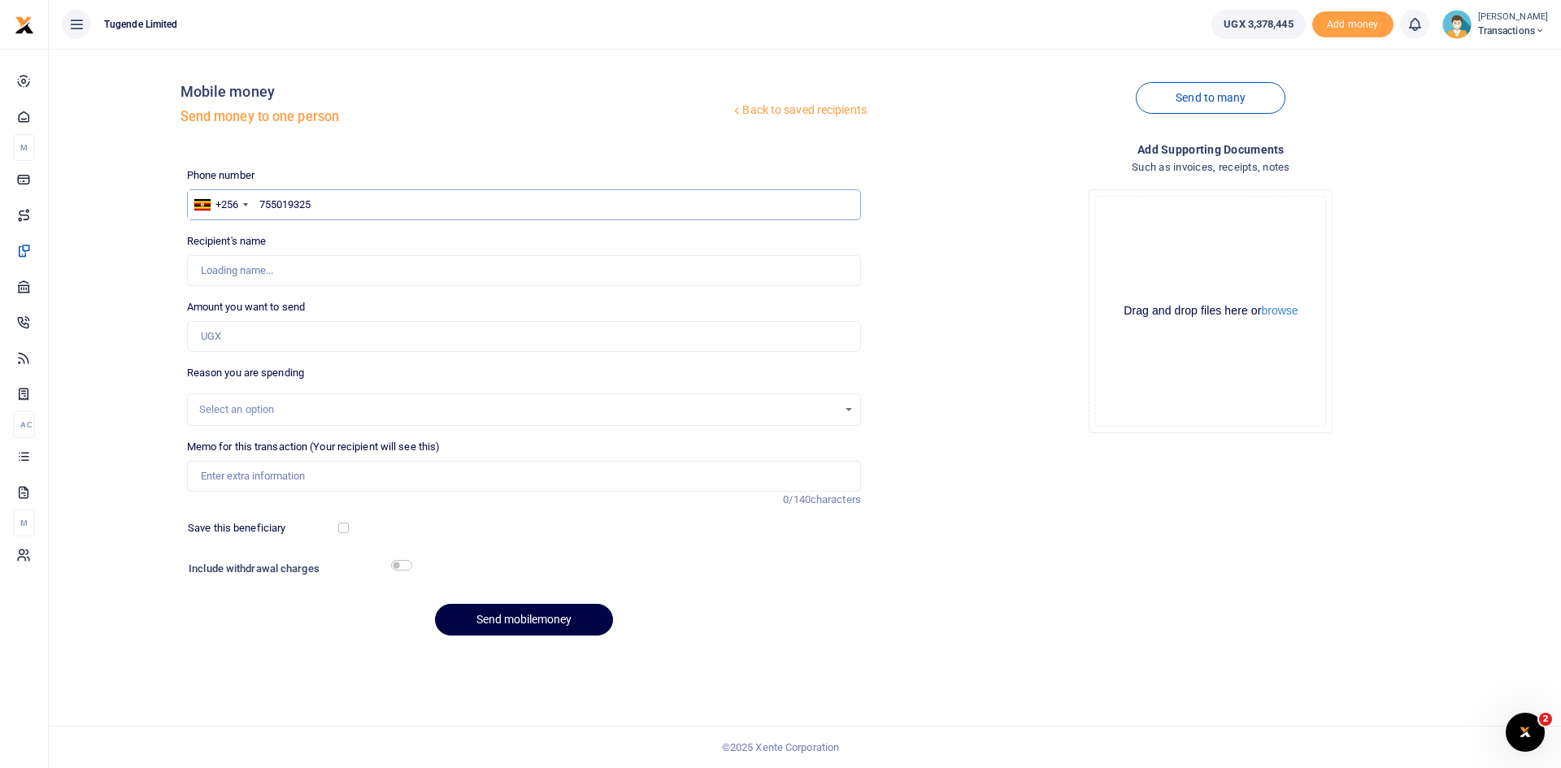
type input "755019325"
type input "Joseph Namwakali"
click at [431, 334] on input "Amount you want to send" at bounding box center [524, 336] width 674 height 31
paste input "15,000"
type input "15,000"
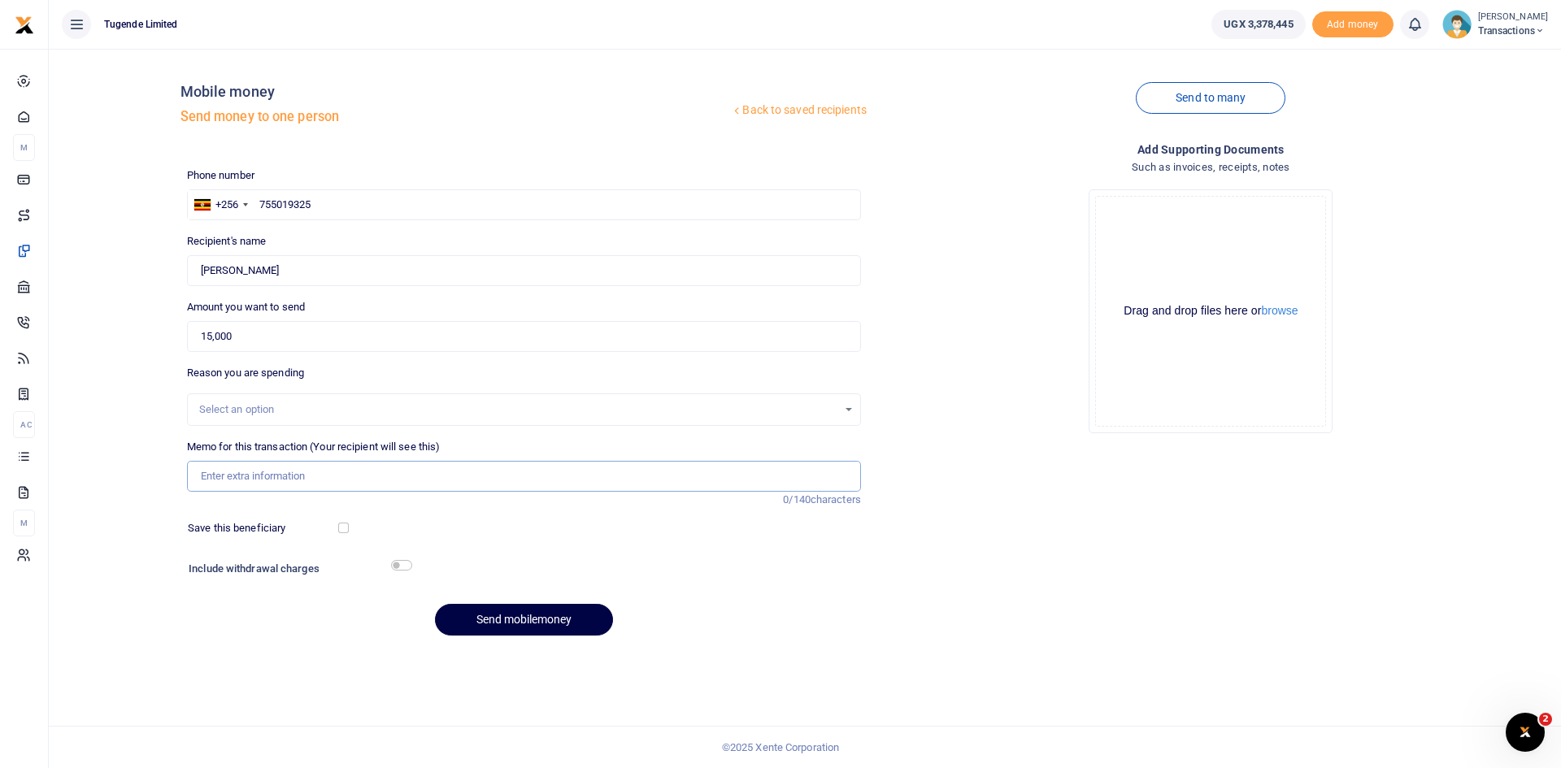
click at [381, 480] on input "Memo for this transaction (Your recipient will see this)" at bounding box center [524, 476] width 674 height 31
paste input "UMA307CA"
type input "UMA307CA"
click at [520, 625] on button "Send mobilemoney" at bounding box center [524, 620] width 178 height 32
click at [379, 194] on input "text" at bounding box center [524, 204] width 674 height 31
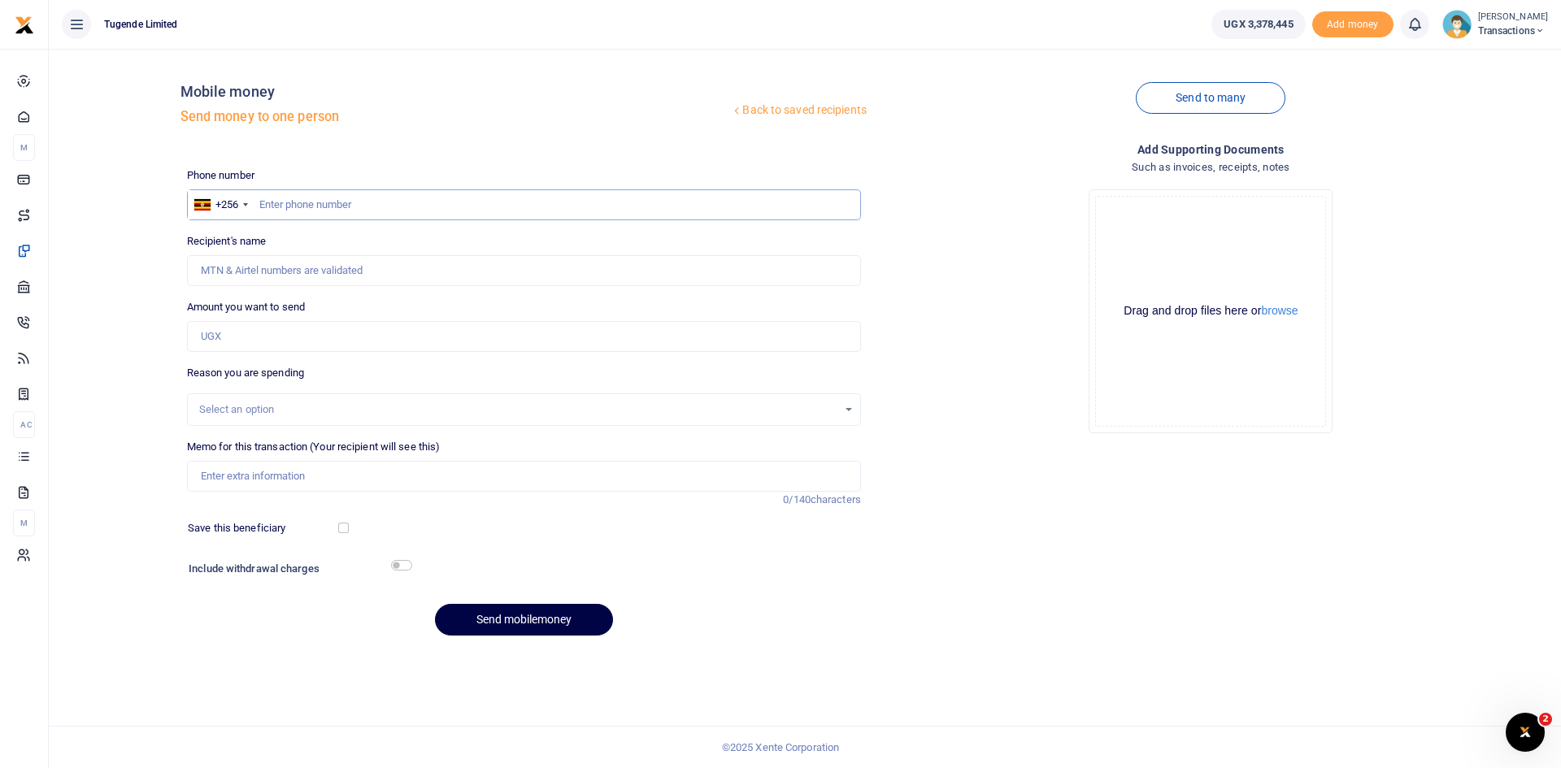
paste input "774545806"
type input "774545806"
type input "[PERSON_NAME]"
type input "774545806"
click at [338, 333] on input "Amount you want to send" at bounding box center [524, 336] width 674 height 31
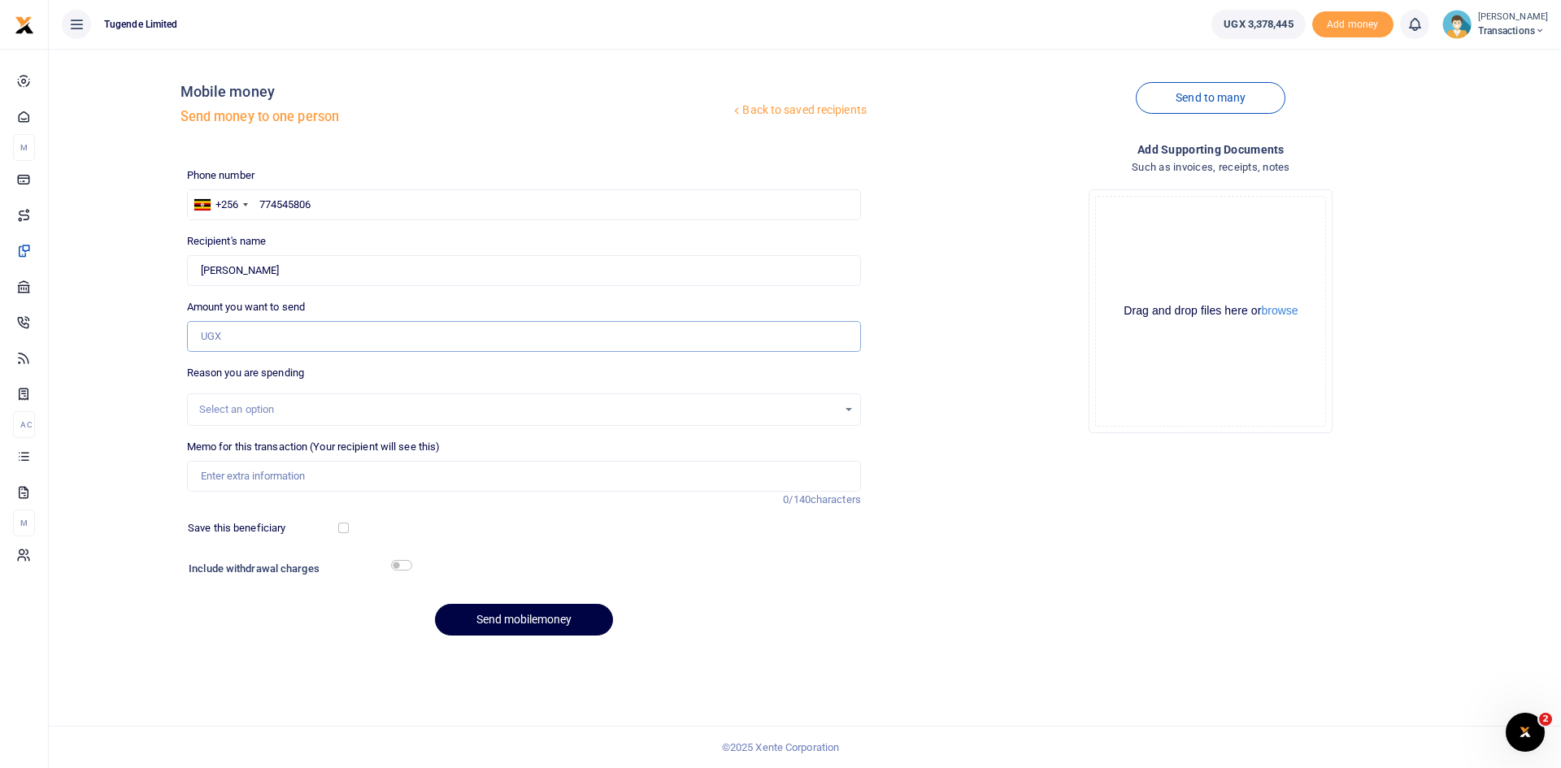
paste input "53,000"
type input "53,000"
click at [350, 481] on input "Memo for this transaction (Your recipient will see this)" at bounding box center [524, 476] width 674 height 31
paste input "UGB992D"
type input "UGB992D"
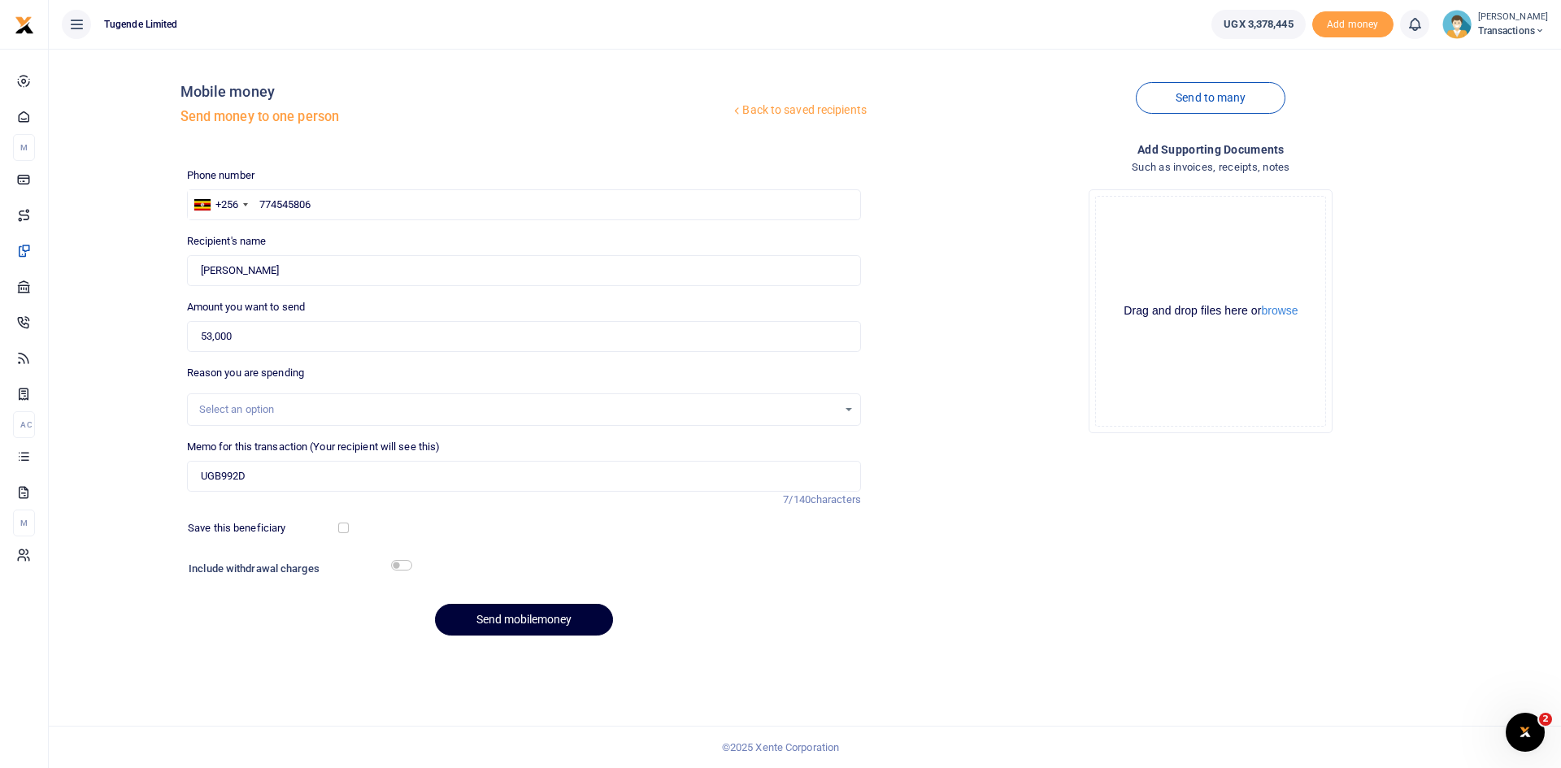
click at [503, 626] on button "Send mobilemoney" at bounding box center [524, 620] width 178 height 32
click at [456, 205] on input "text" at bounding box center [524, 204] width 674 height 31
paste input "767953413"
type input "767953413"
type input "Denis Kidimu"
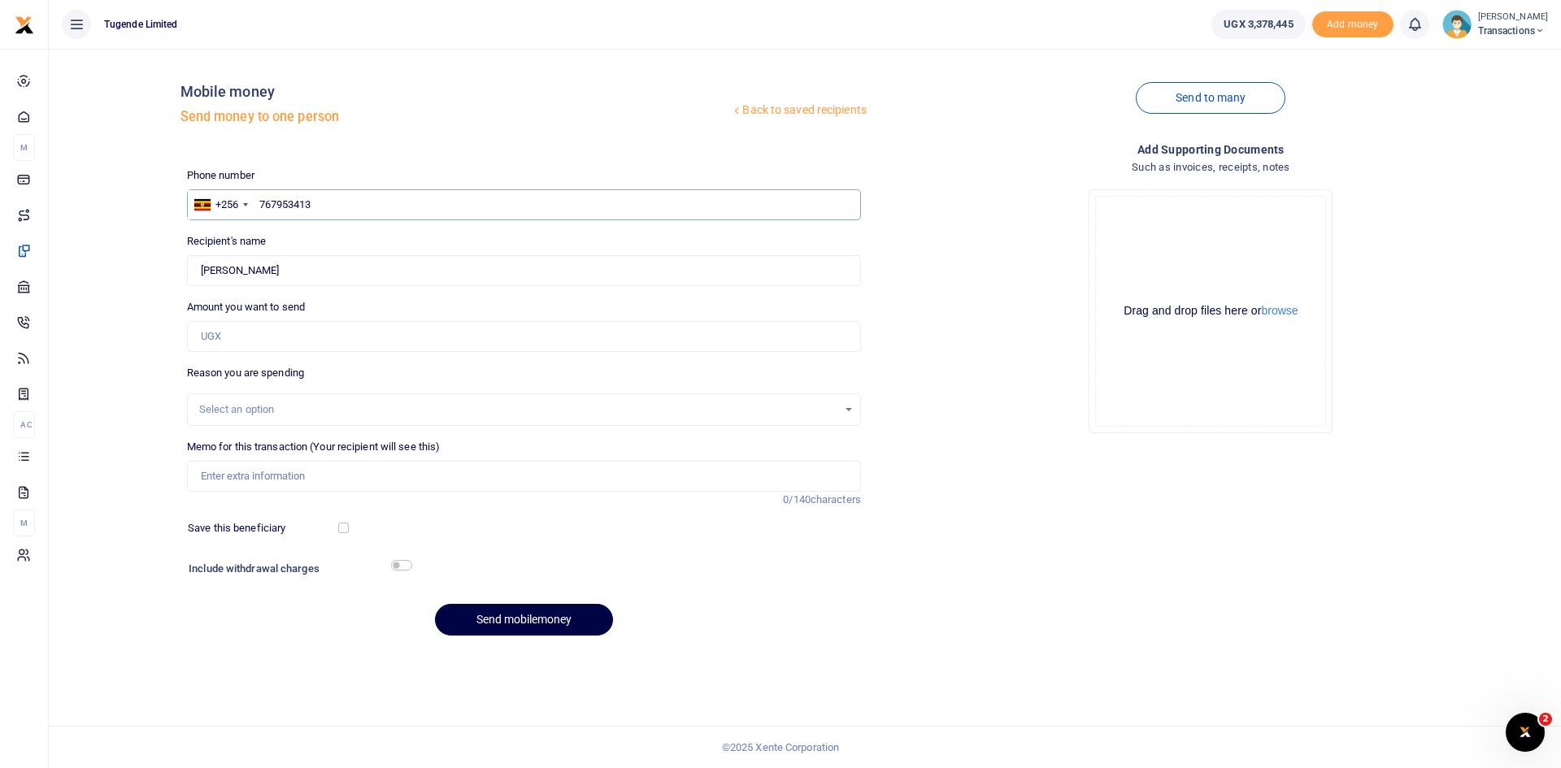
type input "767953413"
click at [353, 338] on input "Amount you want to send" at bounding box center [524, 336] width 674 height 31
paste input "82000"
type input "82,000"
click at [328, 476] on input "Memo for this transaction (Your recipient will see this)" at bounding box center [524, 476] width 674 height 31
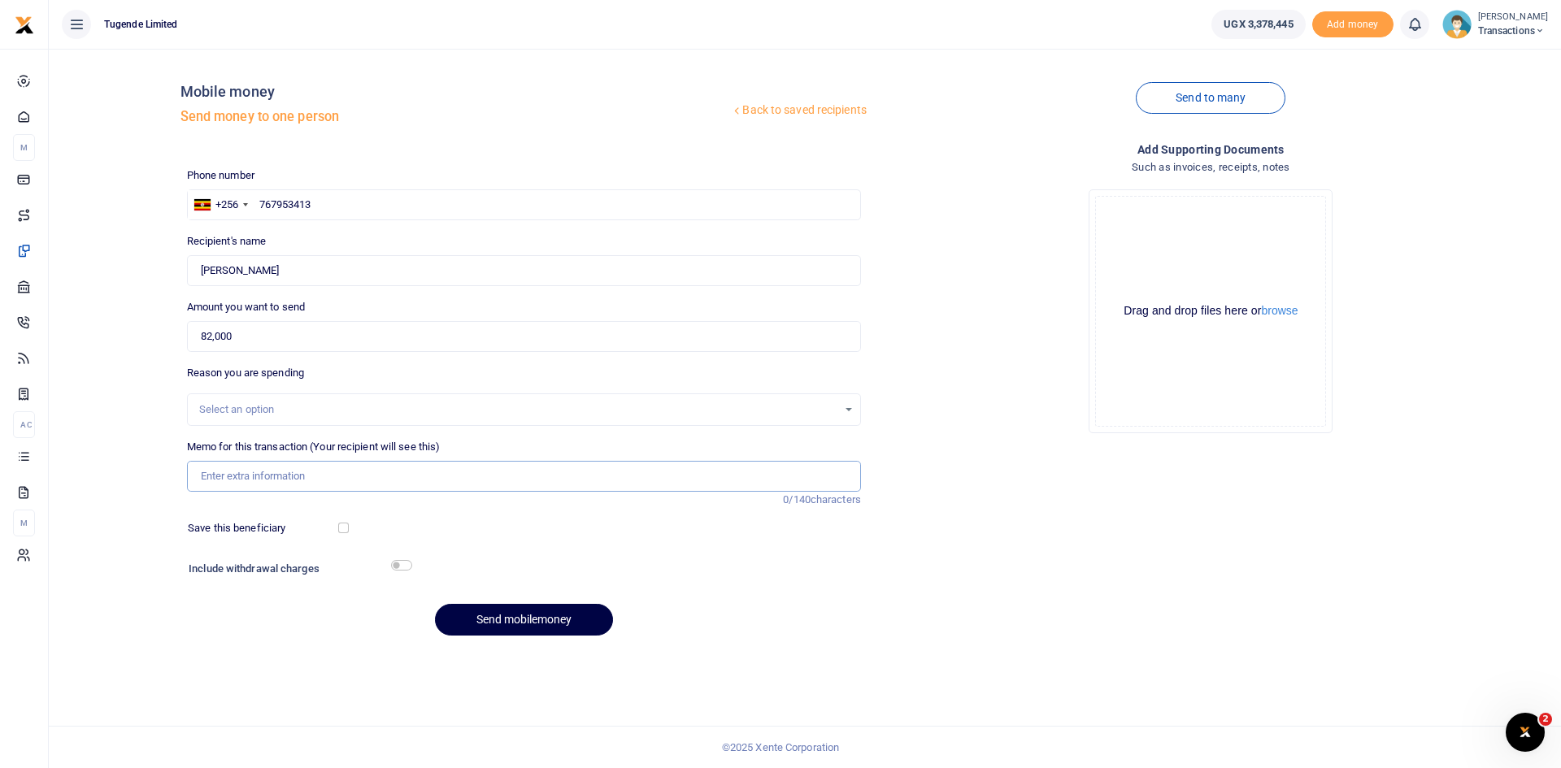
paste input "UGA111J, UMA166BP"
click at [246, 477] on input "UGA111J, UMA166BP" at bounding box center [524, 476] width 674 height 31
click at [478, 617] on button "Send mobilemoney" at bounding box center [524, 620] width 178 height 32
click at [248, 475] on input "UGA111J, UMA166BP" at bounding box center [524, 476] width 674 height 31
type input "UGA111J UMA166BP"
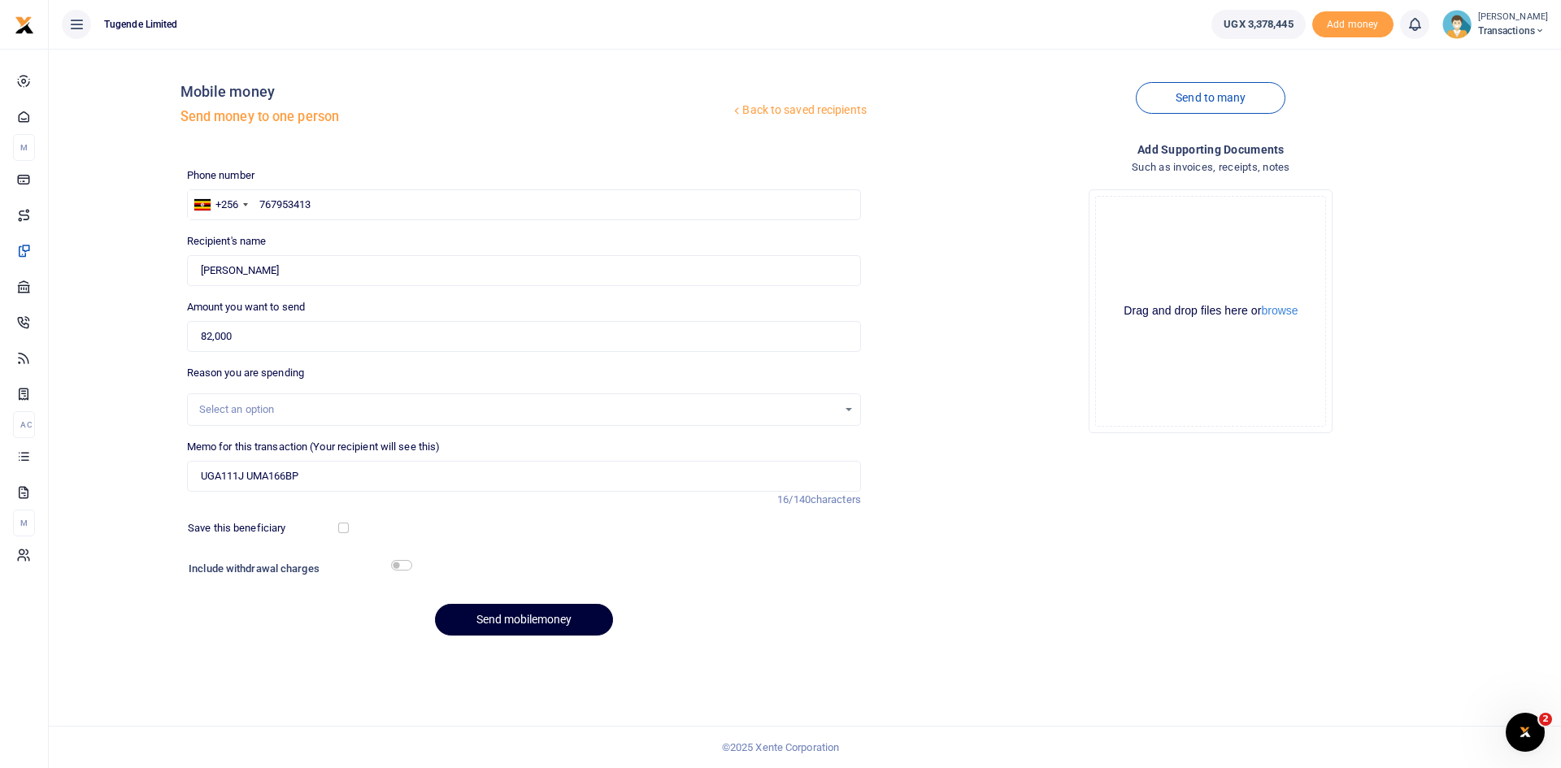
click at [516, 616] on button "Send mobilemoney" at bounding box center [524, 620] width 178 height 32
click at [446, 200] on input "text" at bounding box center [524, 204] width 674 height 31
paste input "778676796"
type input "778676796"
type input "[PERSON_NAME]"
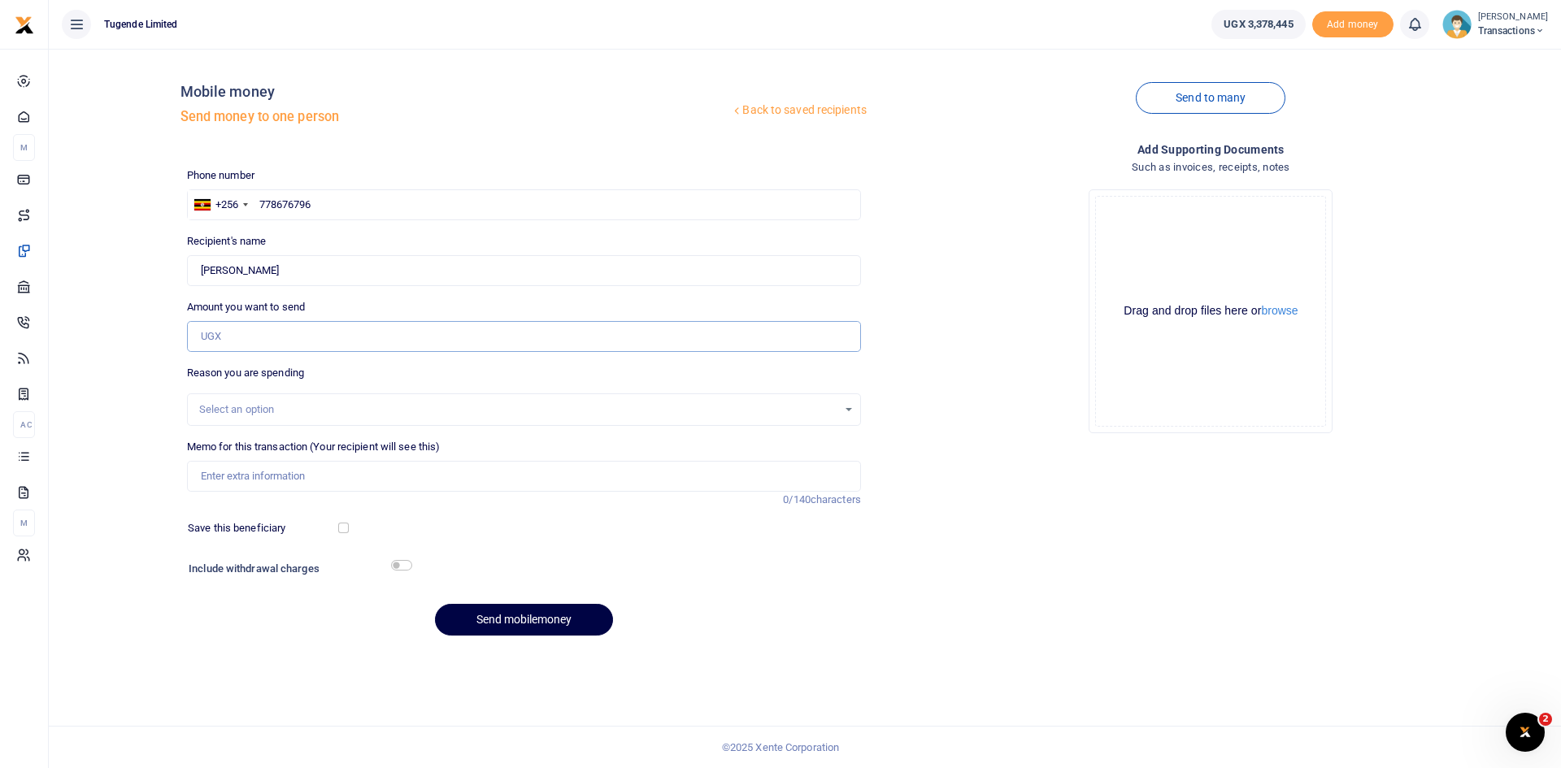
click at [369, 341] on input "Amount you want to send" at bounding box center [524, 336] width 674 height 31
paste input "135,000"
type input "135,000"
click at [360, 473] on input "Memo for this transaction (Your recipient will see this)" at bounding box center [524, 476] width 674 height 31
paste input "UFZ694J"
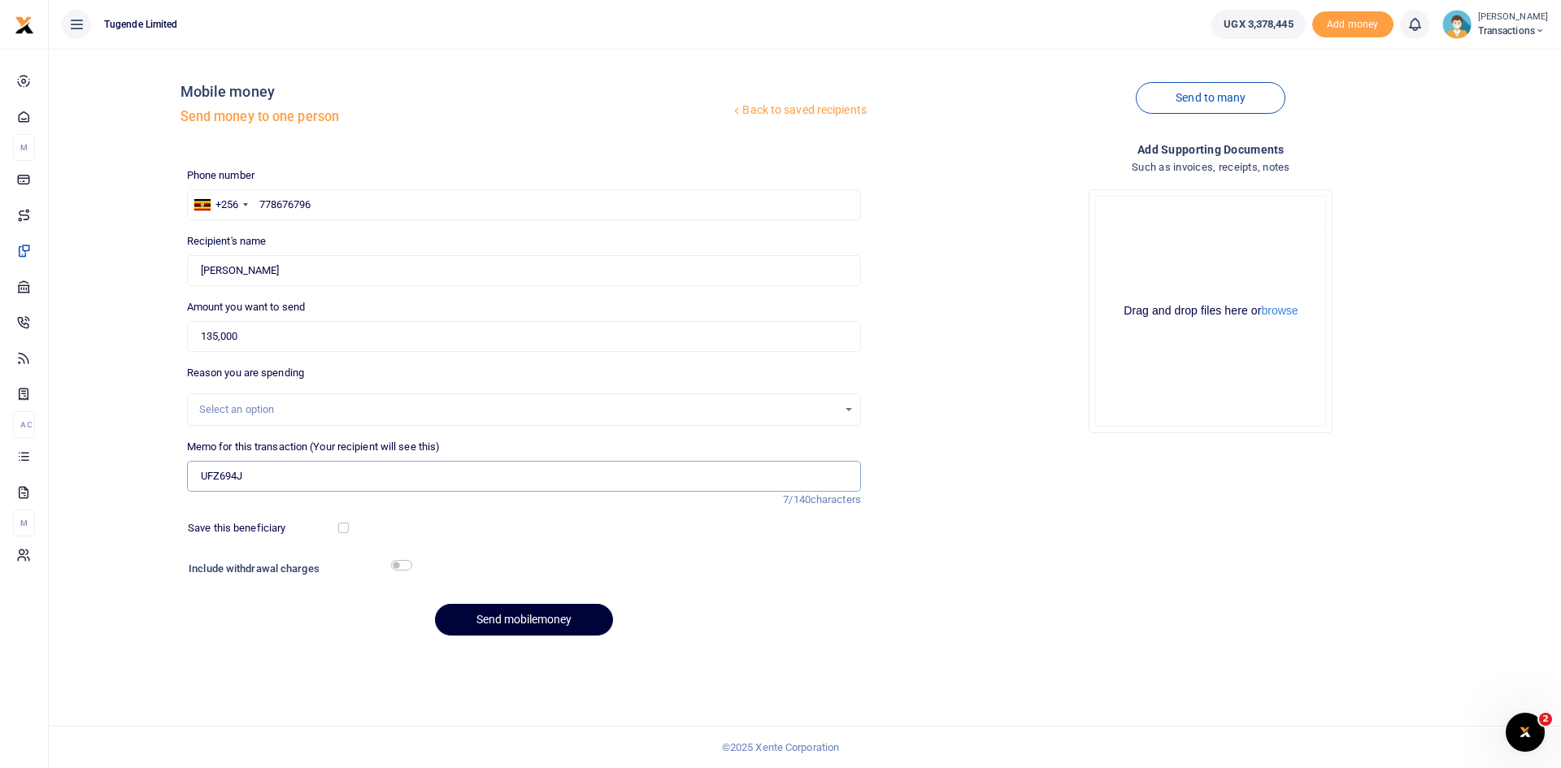
type input "UFZ694J"
click at [489, 613] on button "Send mobilemoney" at bounding box center [524, 620] width 178 height 32
click at [438, 206] on input "text" at bounding box center [524, 204] width 674 height 31
paste input "782 389334‬"
click at [281, 204] on input "782 389334‬" at bounding box center [524, 204] width 674 height 31
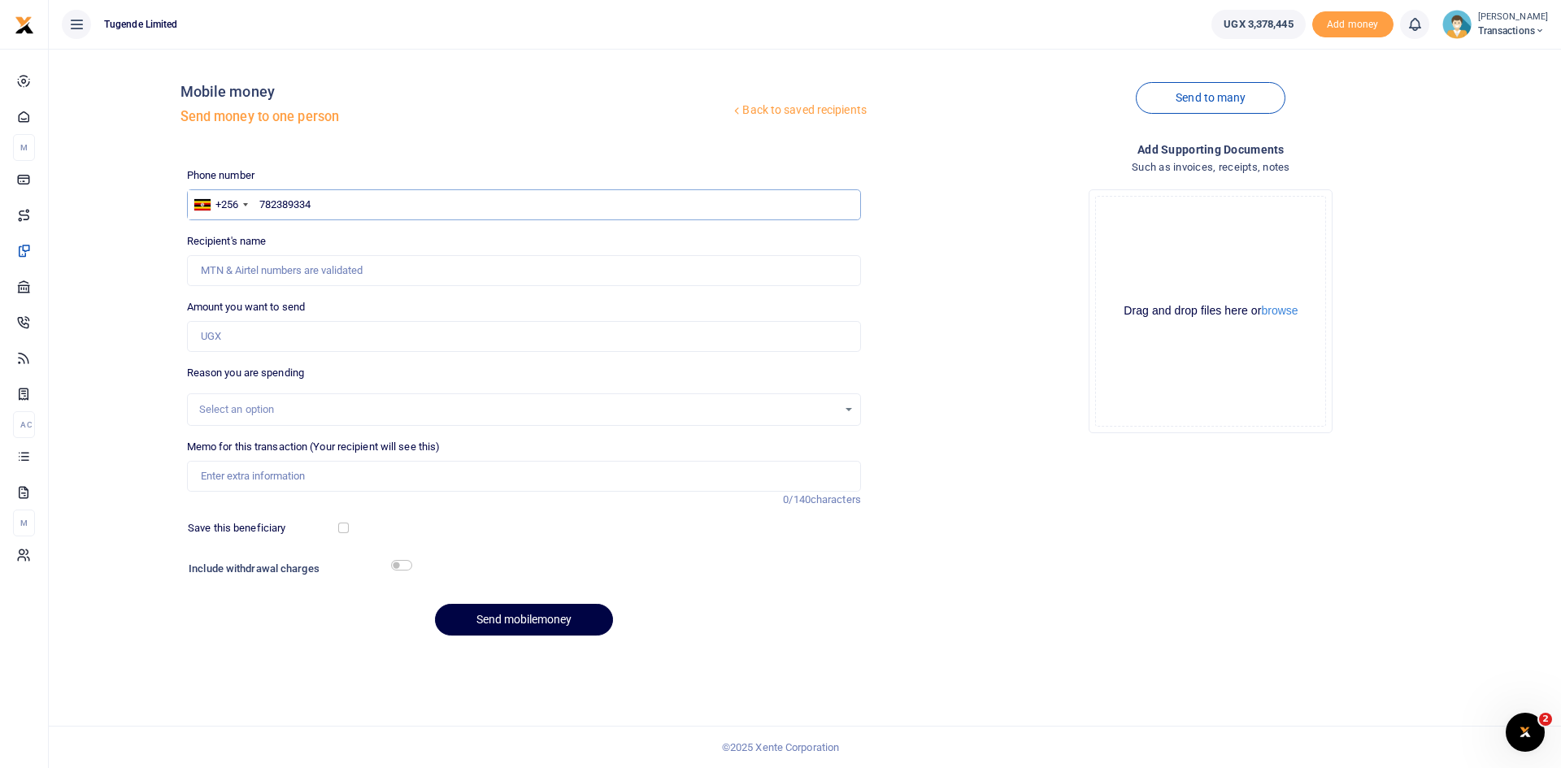
click at [261, 203] on input "782389334‬" at bounding box center [524, 204] width 674 height 31
click at [327, 205] on input "782389334‬" at bounding box center [524, 204] width 674 height 31
type input "7"
paste input "752909787"
type input "752909787"
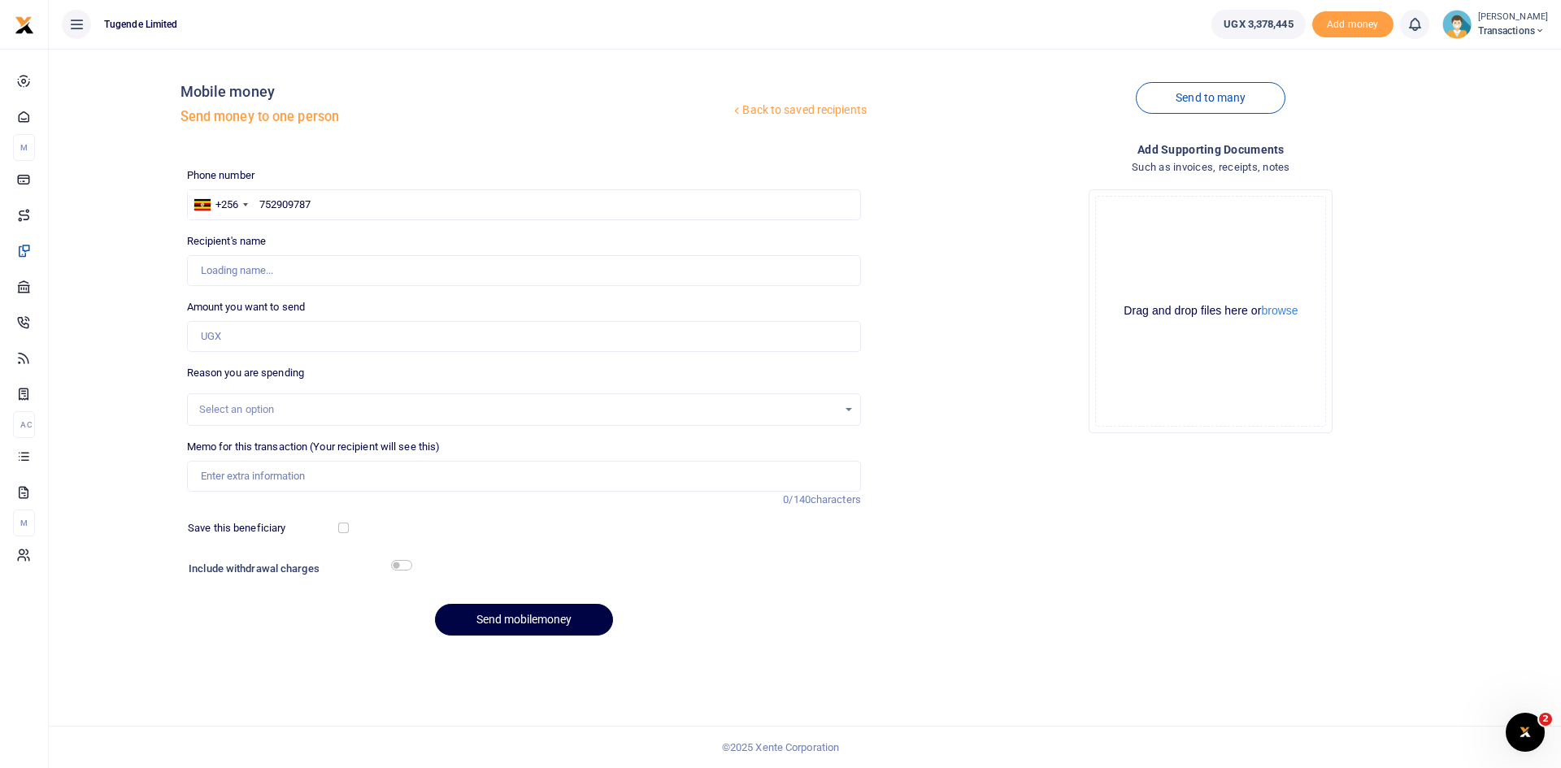
type input "[PERSON_NAME]"
click at [369, 328] on input "Amount you want to send" at bounding box center [524, 336] width 674 height 31
paste input "25,000"
type input "25,000"
click at [430, 469] on input "Memo for this transaction (Your recipient will see this)" at bounding box center [524, 476] width 674 height 31
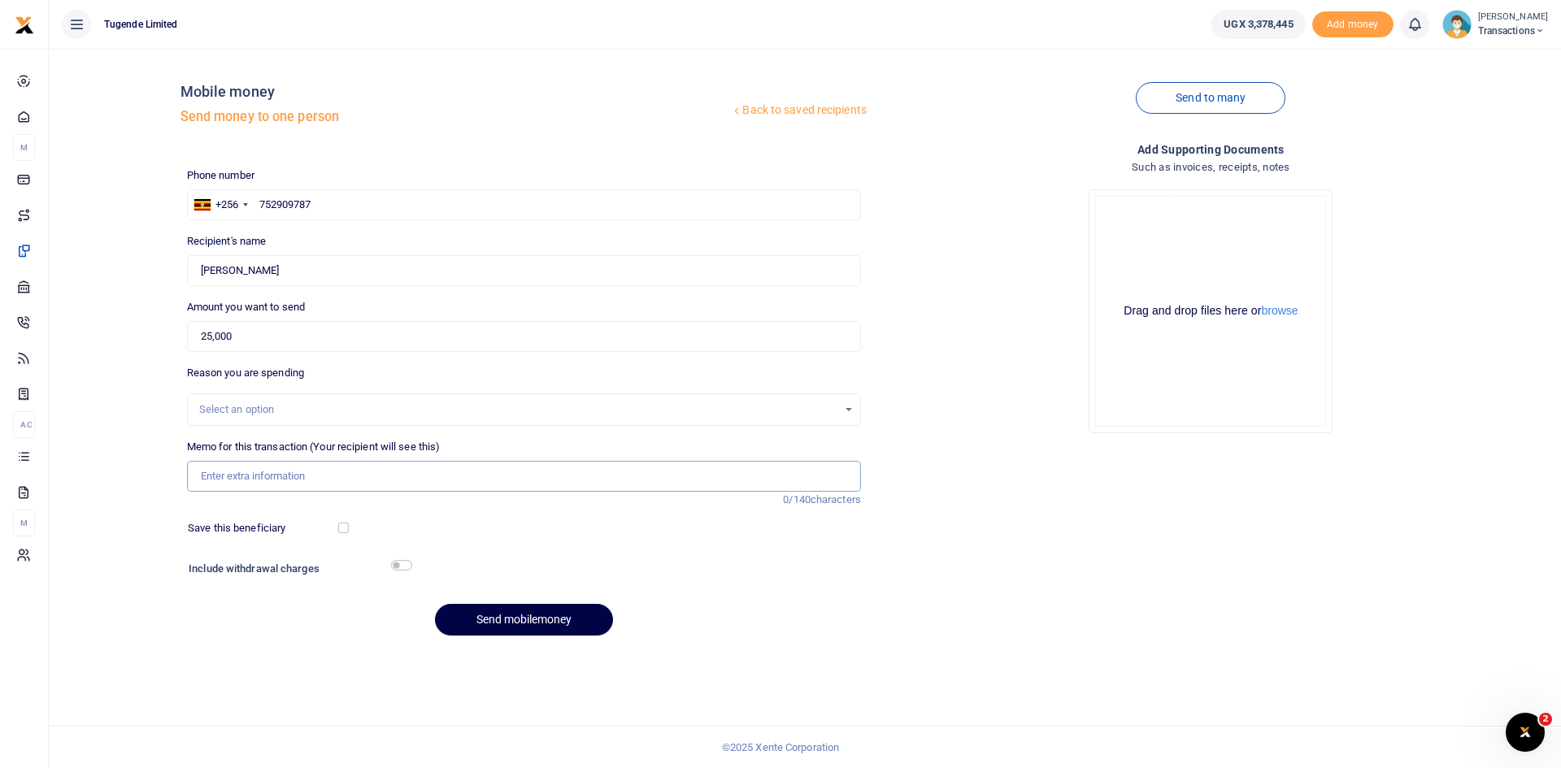
paste input "UFY128M"
type input "UFY128M"
click at [546, 615] on button "Send mobilemoney" at bounding box center [524, 620] width 178 height 32
click at [449, 206] on input "text" at bounding box center [524, 204] width 674 height 31
paste input "741597291"
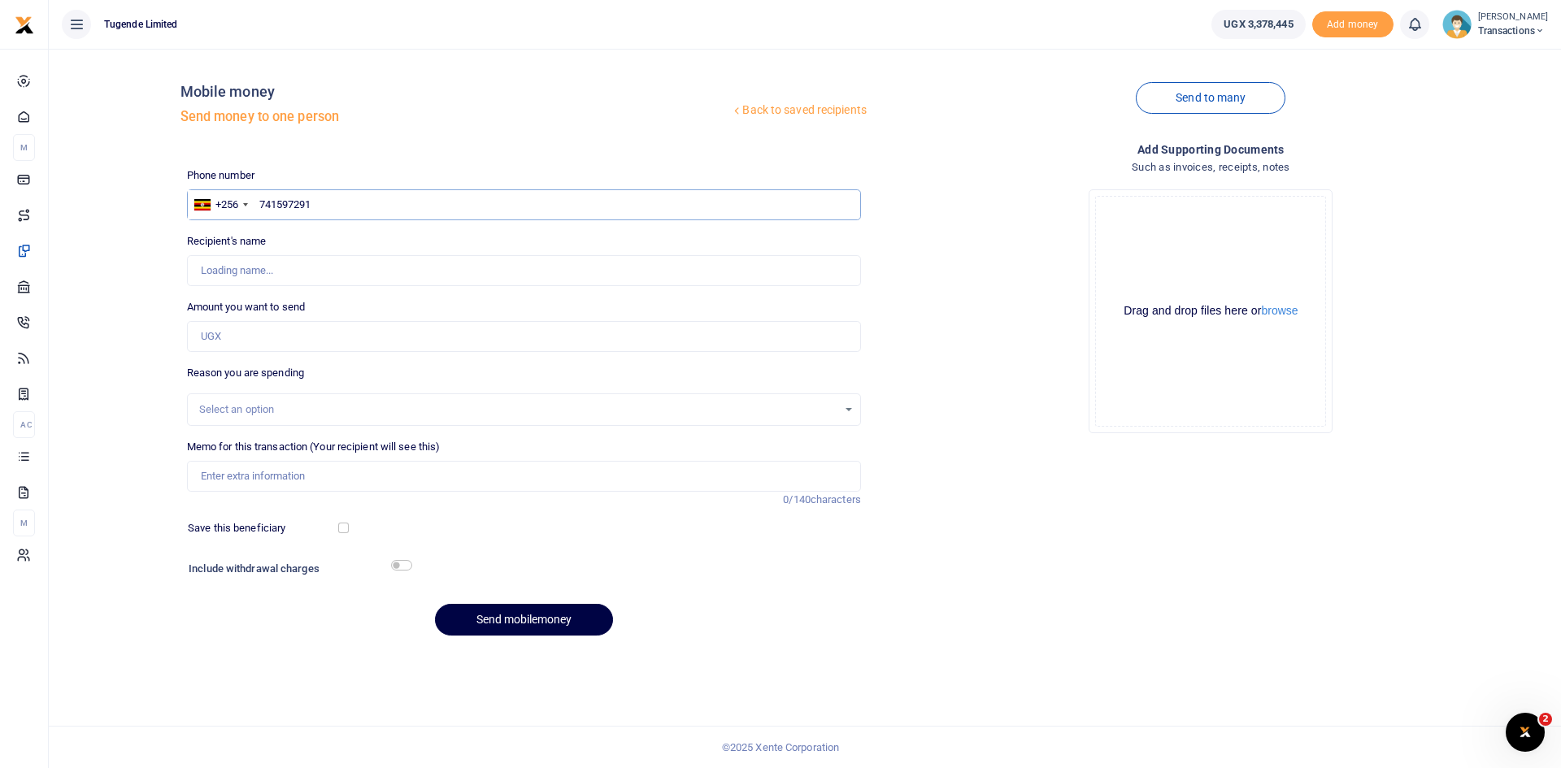
type input "741597291"
click at [353, 336] on input "Amount you want to send" at bounding box center [524, 336] width 674 height 31
type input "[PERSON_NAME]"
paste input "52,000"
type input "52,000"
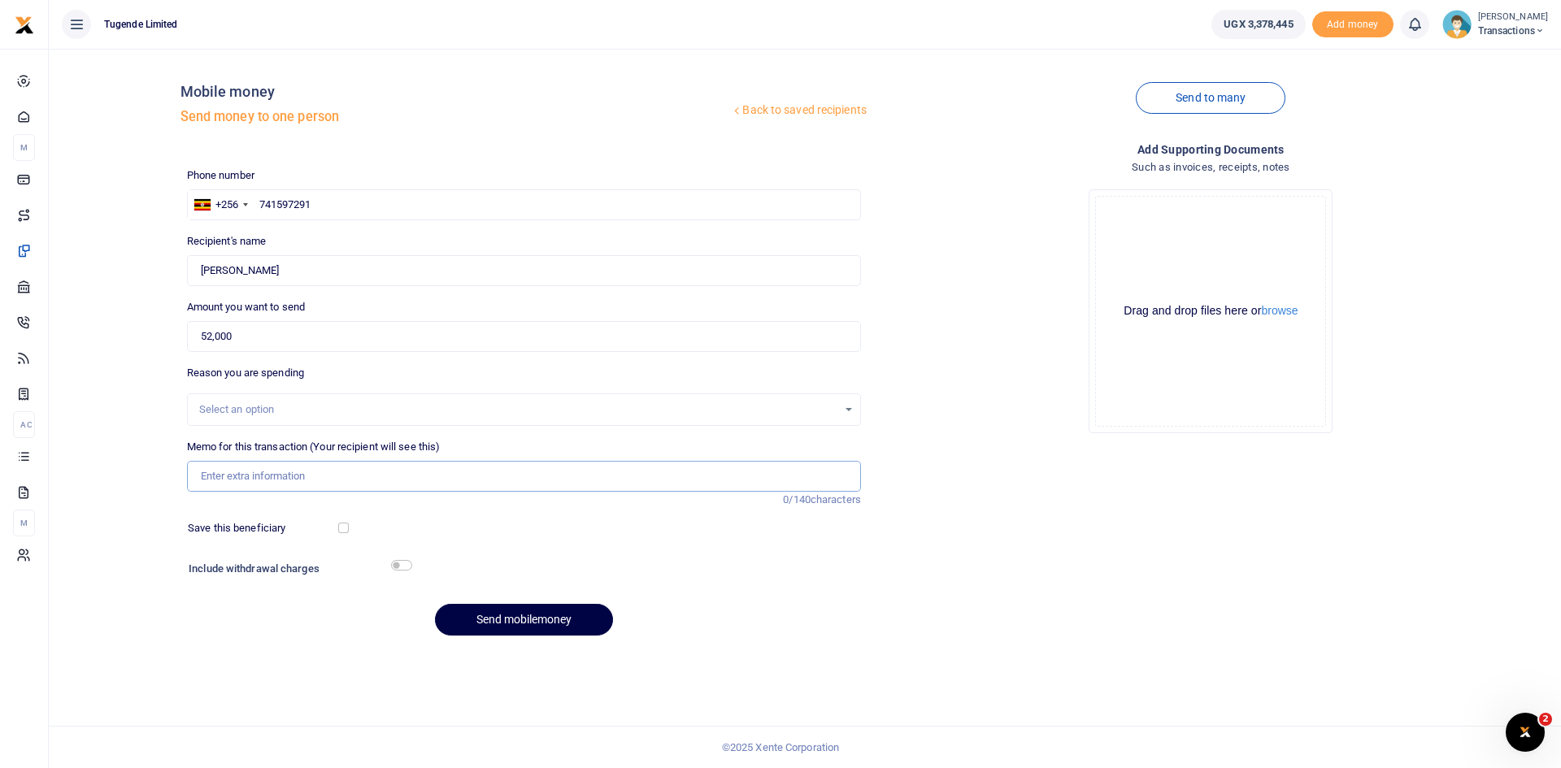
click at [444, 488] on input "Memo for this transaction (Your recipient will see this)" at bounding box center [524, 476] width 674 height 31
paste input "UGA023U"
type input "UGA023U"
click at [538, 639] on div "Phone number +256 Uganda +256 741597291 Phone is required. Recipient's name Fou…" at bounding box center [523, 408] width 687 height 482
click at [518, 628] on button "Send mobilemoney" at bounding box center [524, 620] width 178 height 32
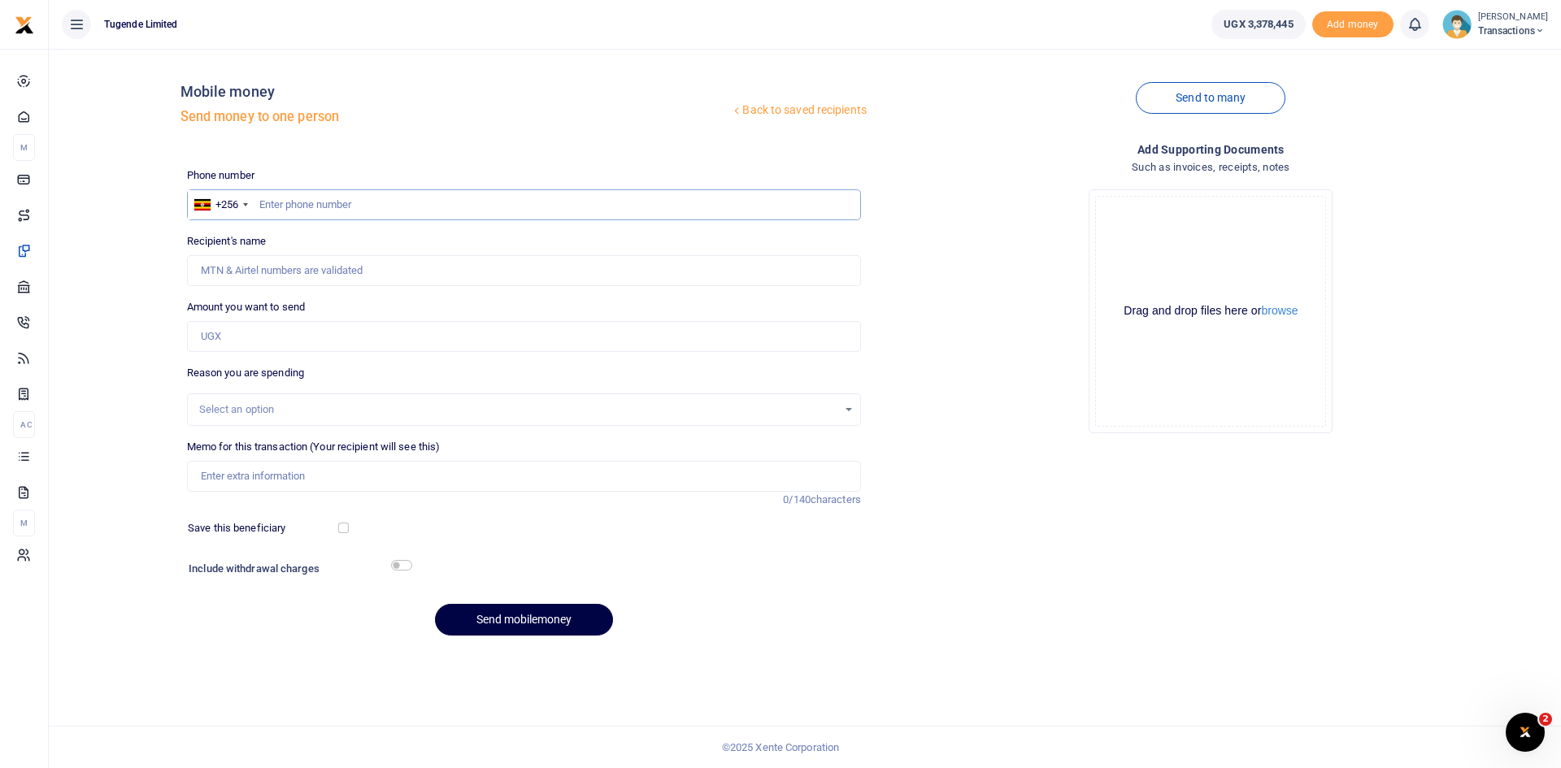
click at [297, 206] on input "text" at bounding box center [524, 204] width 674 height 31
paste input "778367778"
type input "778367778"
type input "Joan Nakandha"
type input "778367778"
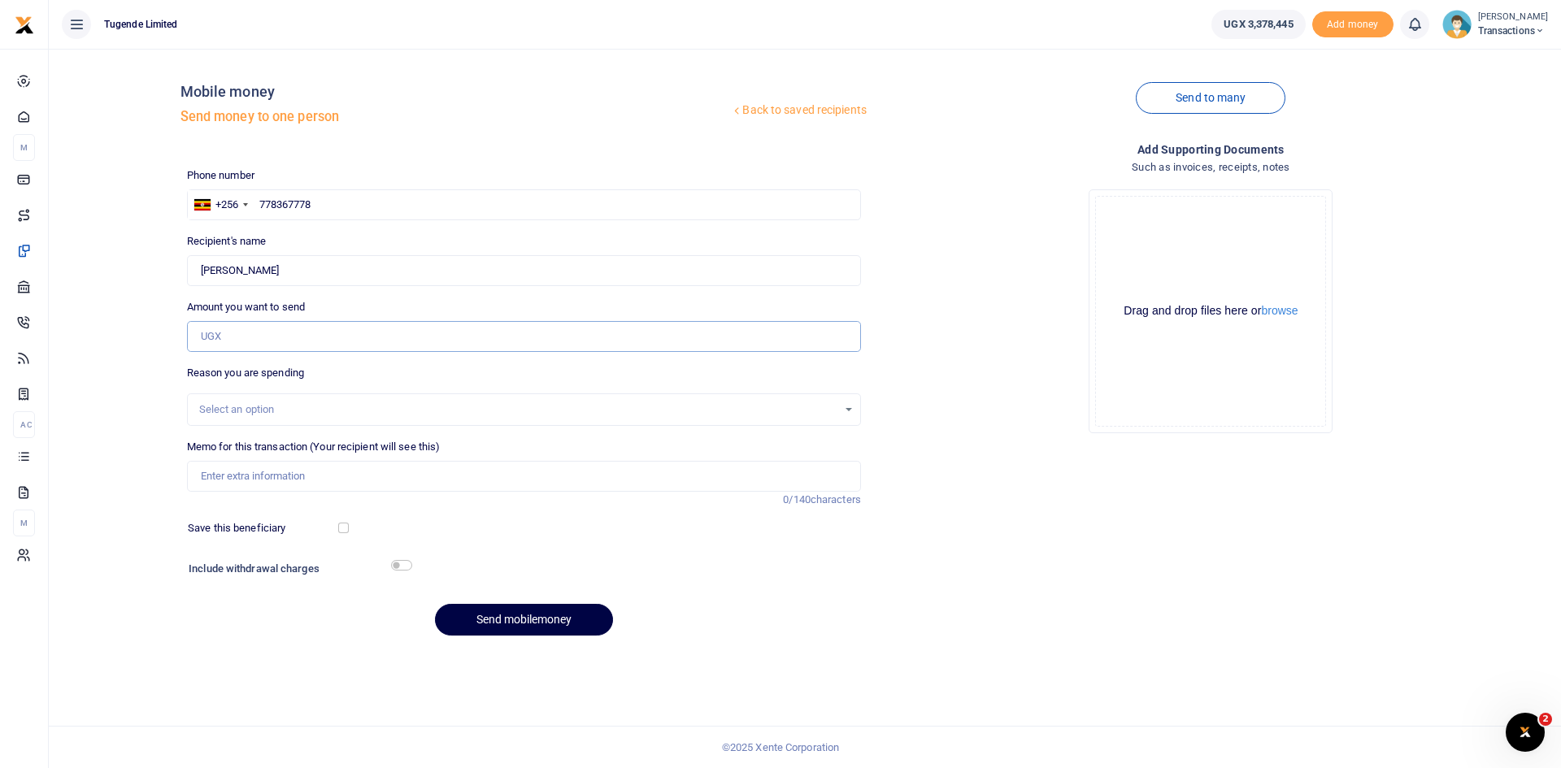
click at [332, 338] on input "Amount you want to send" at bounding box center [524, 336] width 674 height 31
paste input "20,000"
type input "20,000"
click at [333, 476] on input "Memo for this transaction (Your recipient will see this)" at bounding box center [524, 476] width 674 height 31
click at [389, 476] on input "Memo for this transaction (Your recipient will see this)" at bounding box center [524, 476] width 674 height 31
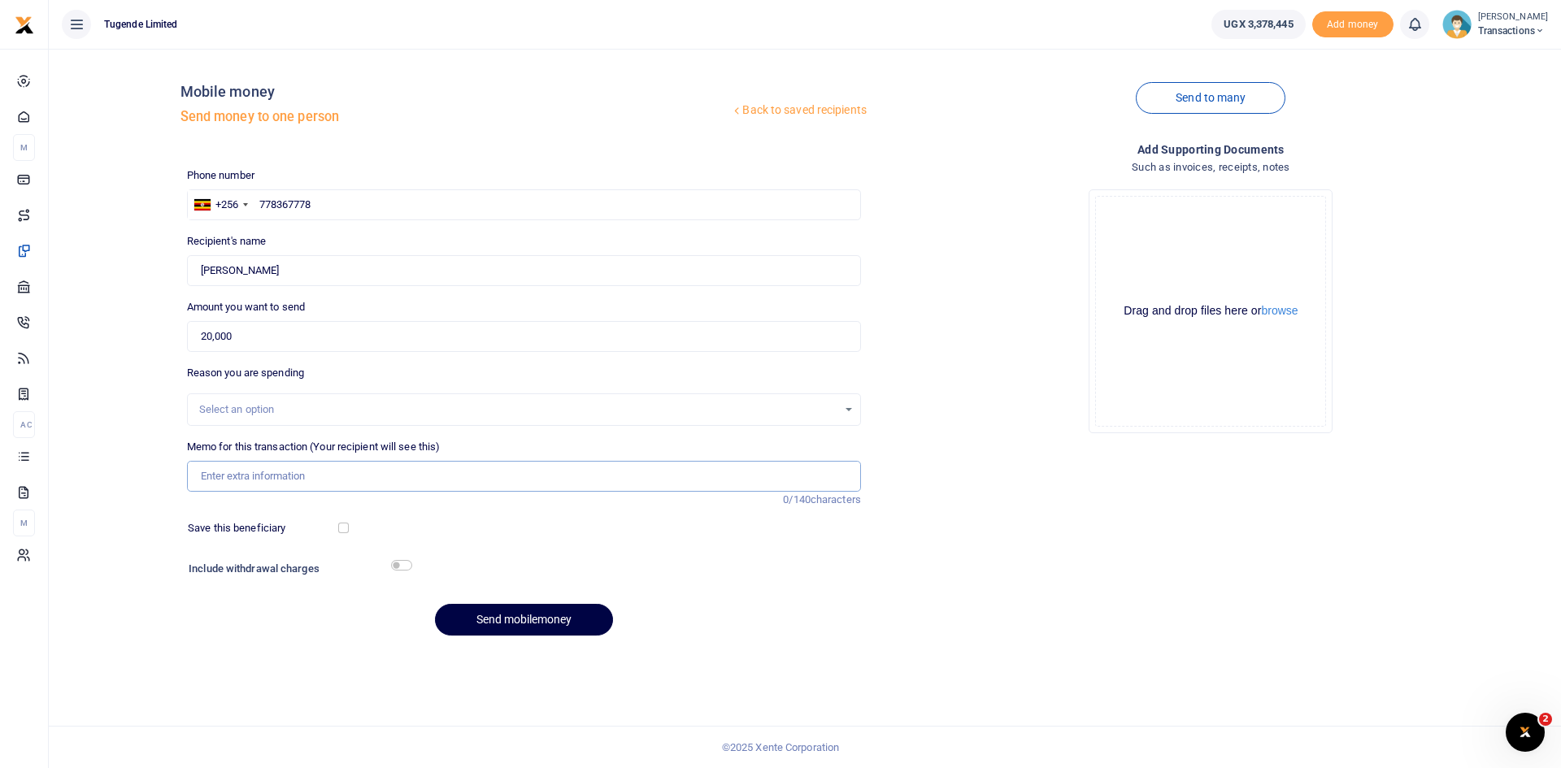
paste input "UMA536AN"
type input "UMA536AN"
click at [522, 609] on button "Send mobilemoney" at bounding box center [524, 620] width 178 height 32
click at [398, 205] on input "text" at bounding box center [524, 204] width 674 height 31
paste input "749752527"
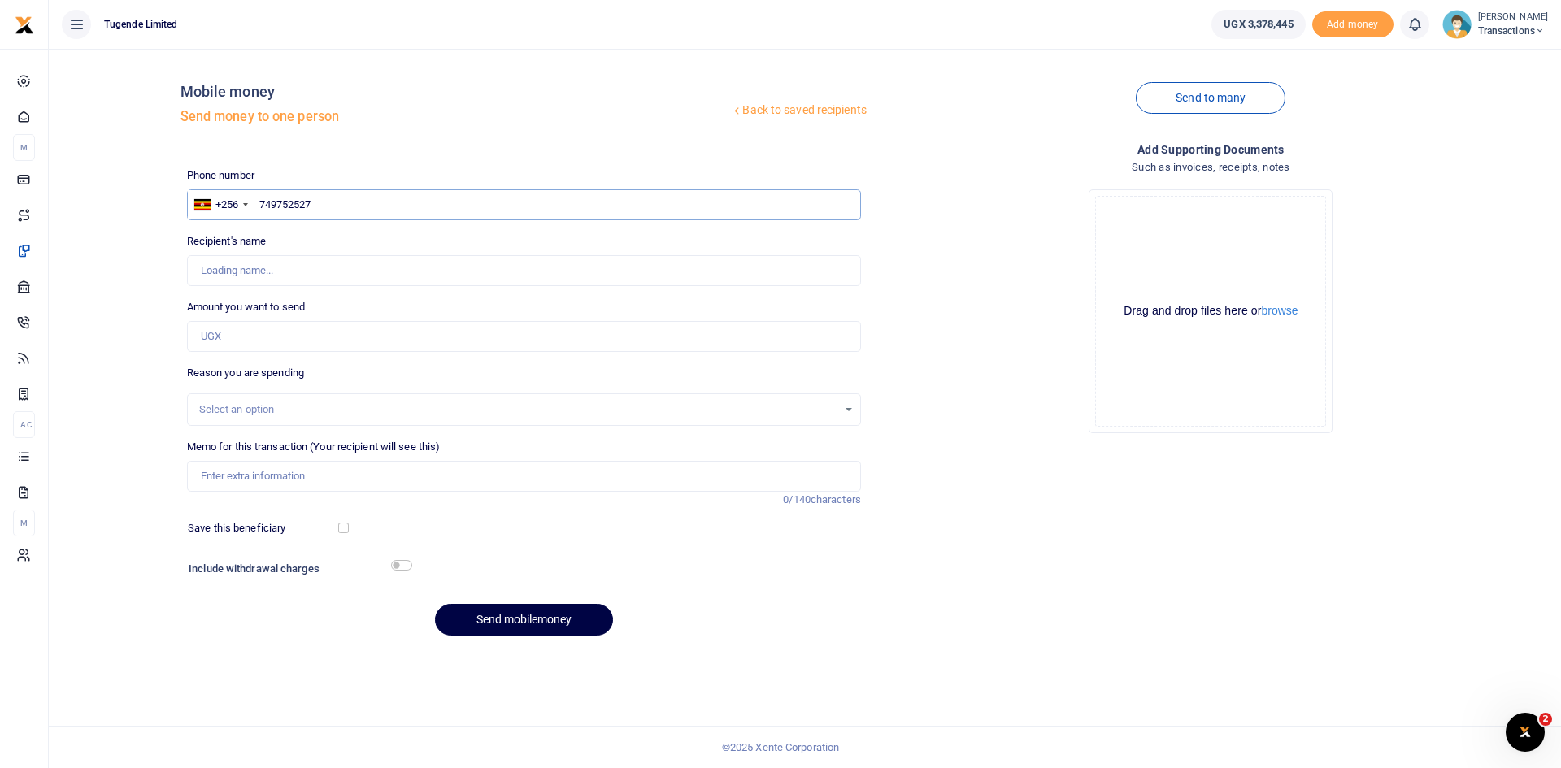
type input "749752527"
type input "[PERSON_NAME]"
click at [324, 346] on input "Amount you want to send" at bounding box center [524, 336] width 674 height 31
paste input "47000"
type input "47,000"
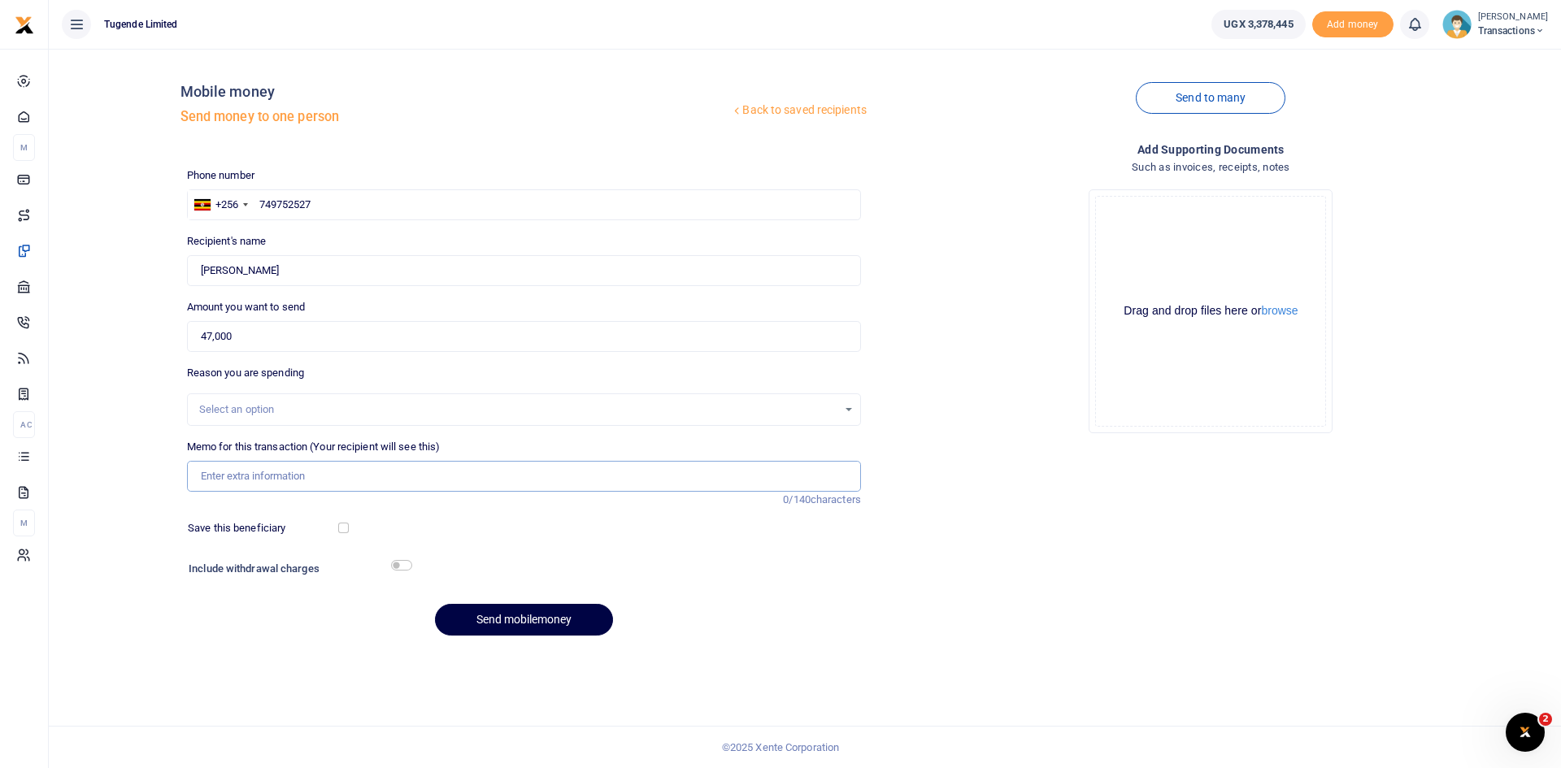
click at [439, 480] on input "Memo for this transaction (Your recipient will see this)" at bounding box center [524, 476] width 674 height 31
paste input "UGG259M"
type input "UGG259M"
click at [544, 623] on button "Send mobilemoney" at bounding box center [524, 620] width 178 height 32
click at [363, 203] on input "text" at bounding box center [524, 204] width 674 height 31
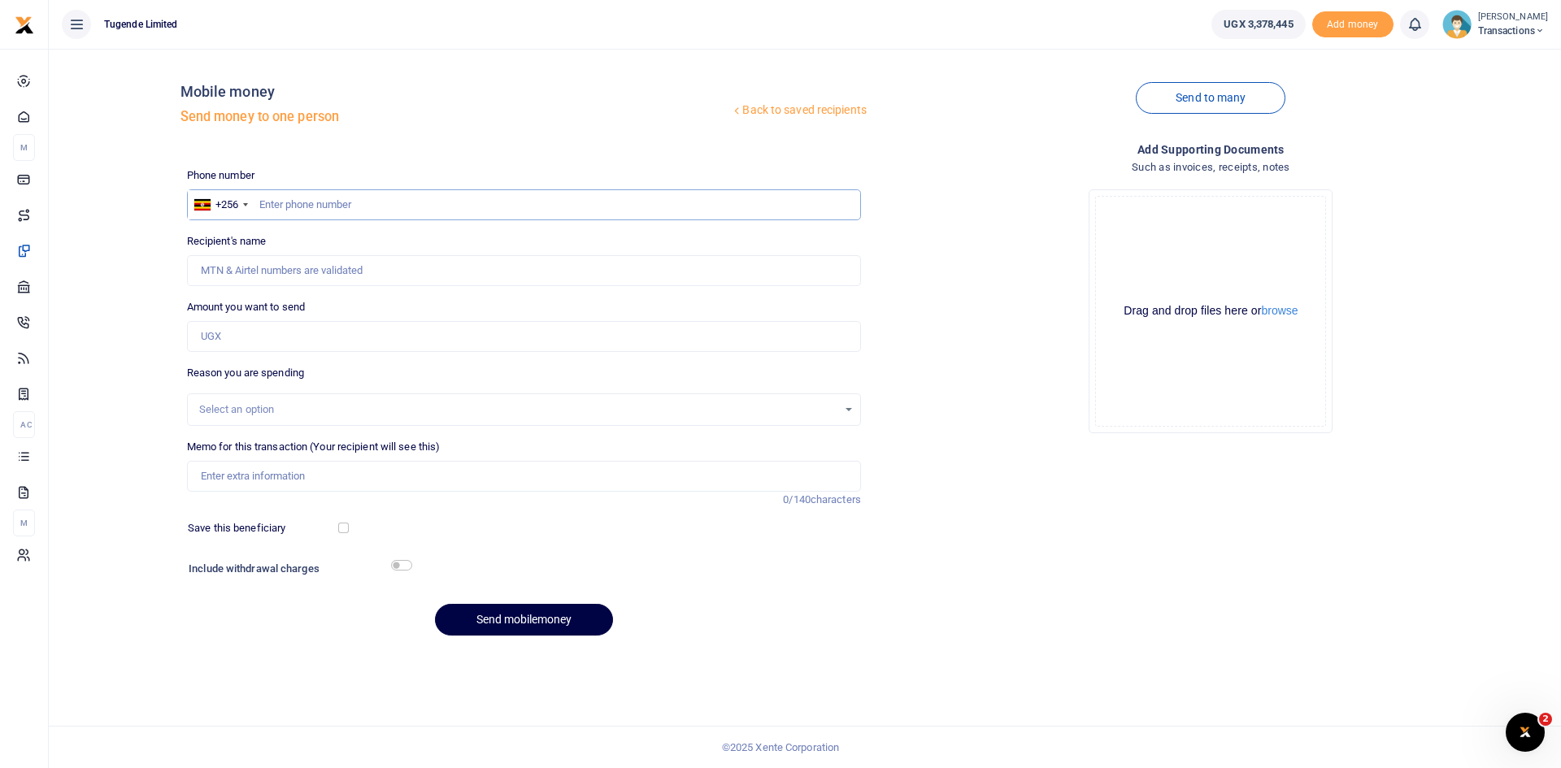
paste input "753054510"
type input "753054510"
type input "Ivan Ngobi"
click at [362, 346] on input "Amount you want to send" at bounding box center [524, 336] width 674 height 31
paste input "25,000"
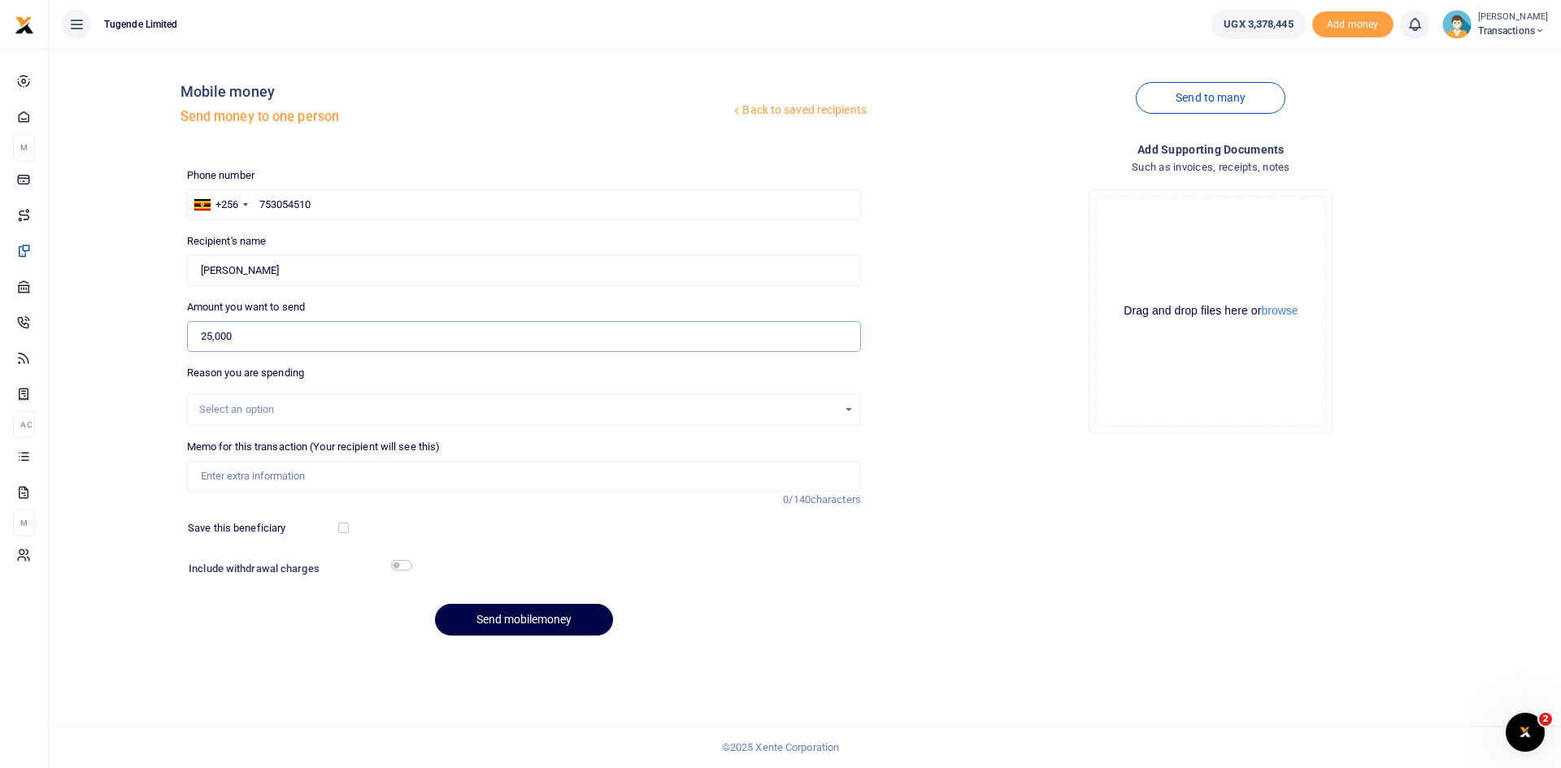
type input "25,000"
click at [386, 485] on input "Memo for this transaction (Your recipient will see this)" at bounding box center [524, 476] width 674 height 31
paste input "UFY309N"
type input "UFY309N"
click at [511, 611] on button "Send mobilemoney" at bounding box center [524, 620] width 178 height 32
